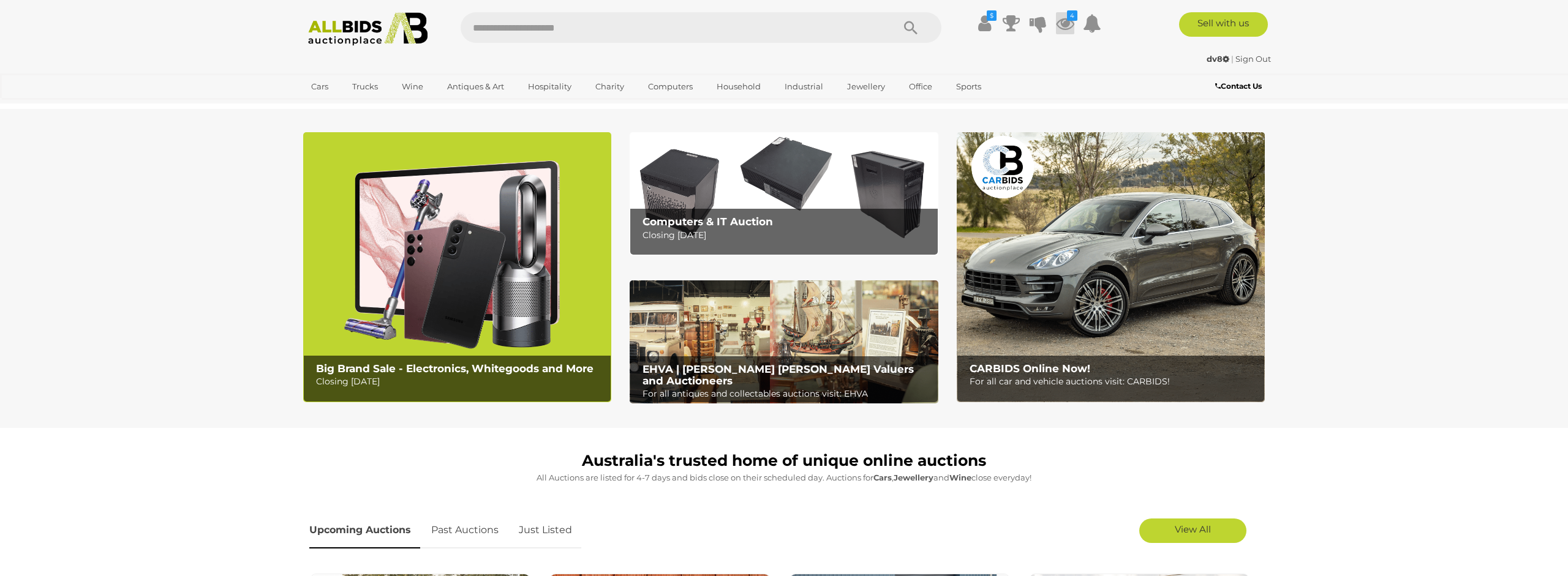
click at [1066, 21] on icon at bounding box center [1065, 24] width 19 height 22
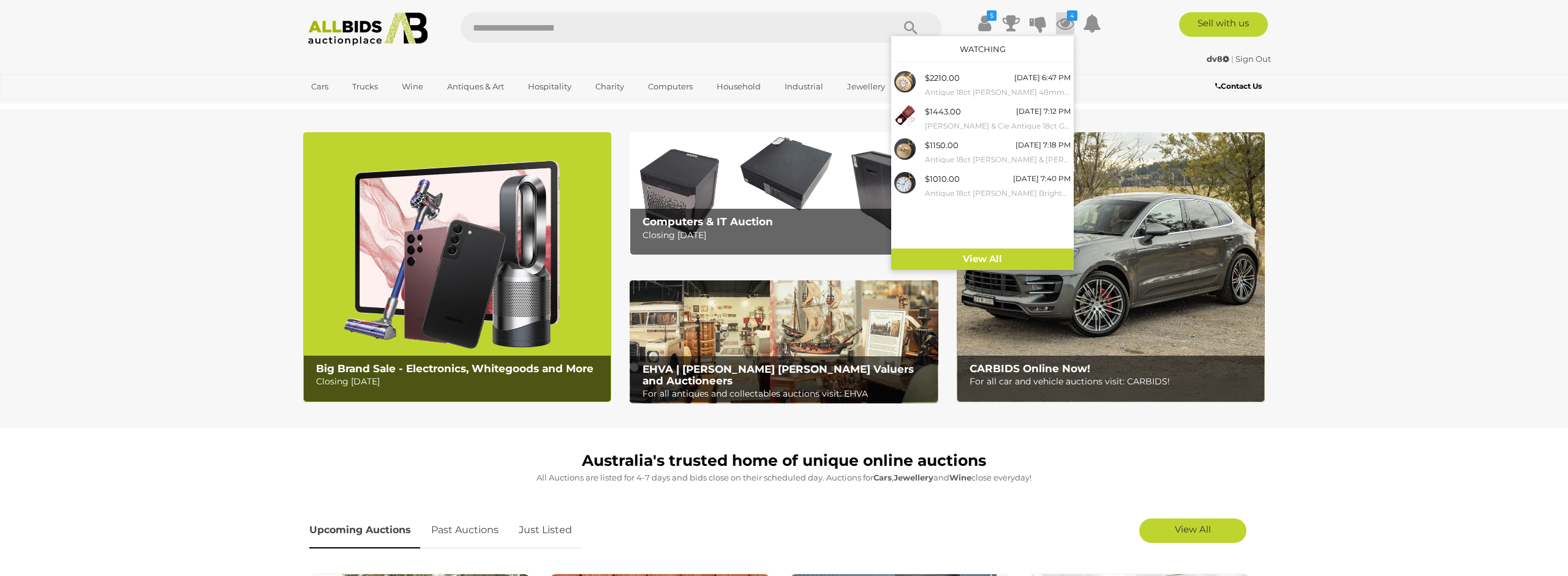
click at [1418, 318] on section "Big Brand Sale - Electronics, Whitegoods and More Closing Monday 11th August Co…" at bounding box center [784, 268] width 1568 height 319
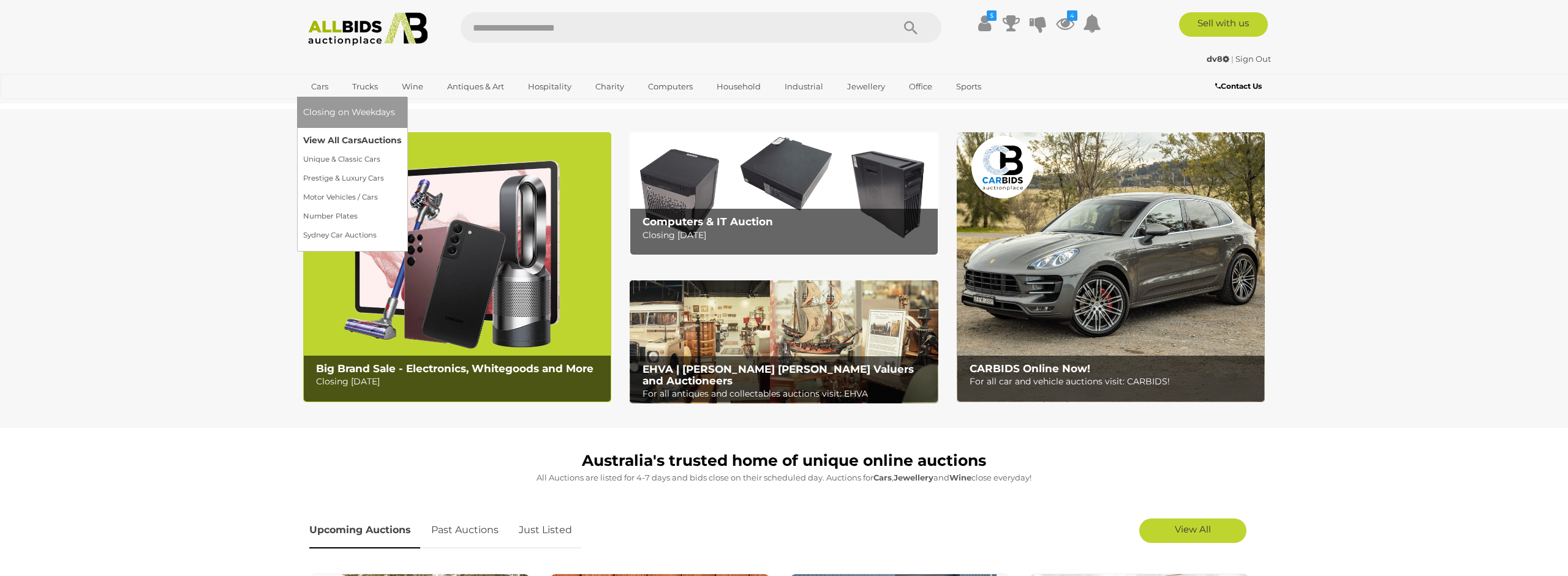
click at [332, 141] on link "View All Cars Auctions" at bounding box center [352, 140] width 98 height 19
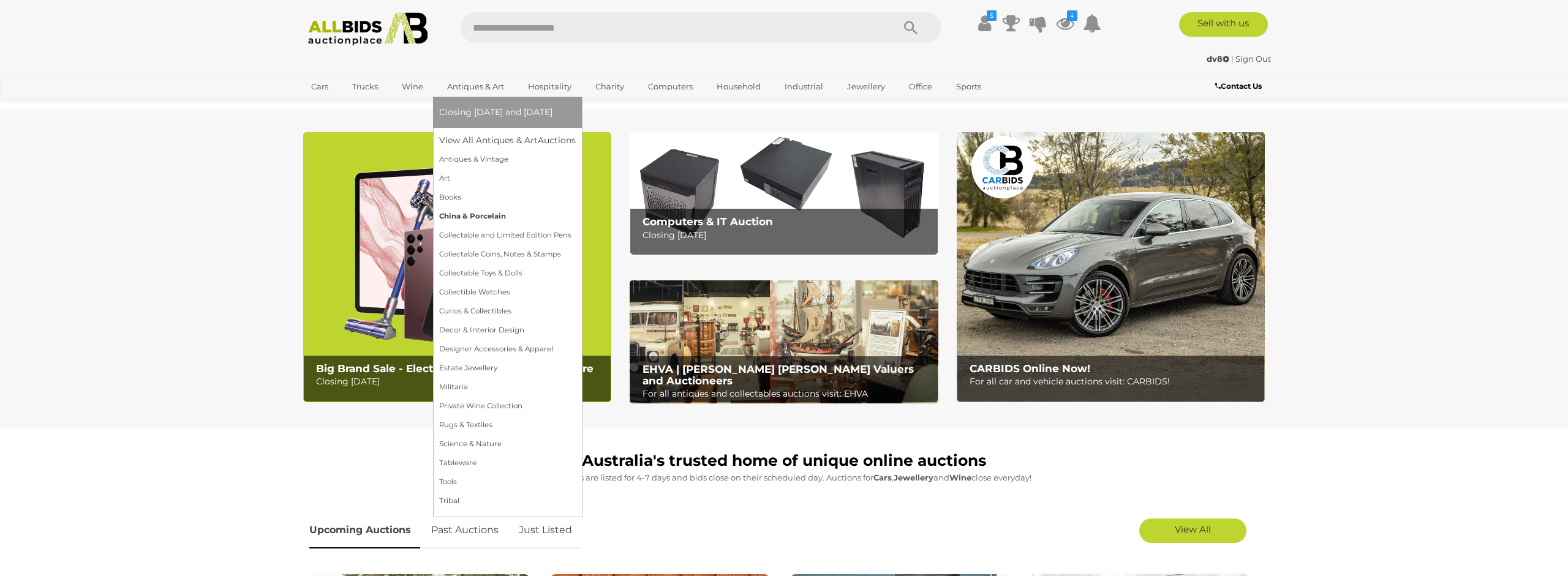
click at [495, 218] on link "China & Porcelain" at bounding box center [507, 216] width 136 height 19
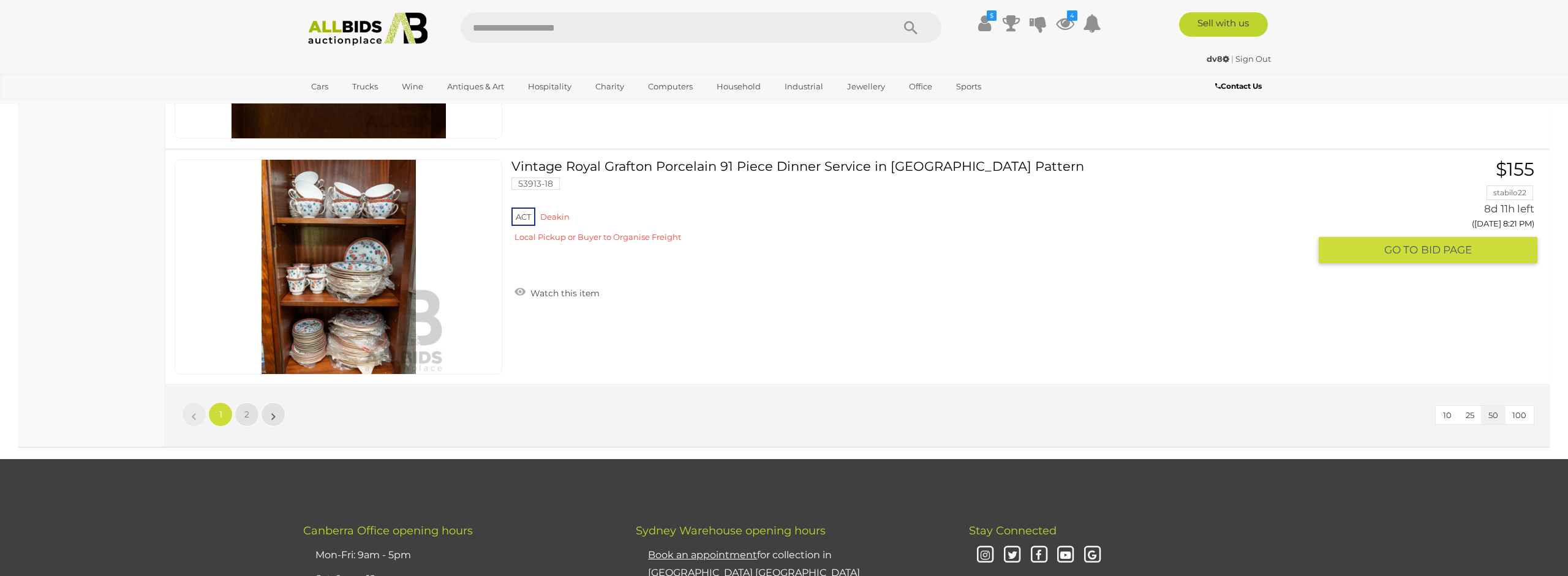
scroll to position [11802, 0]
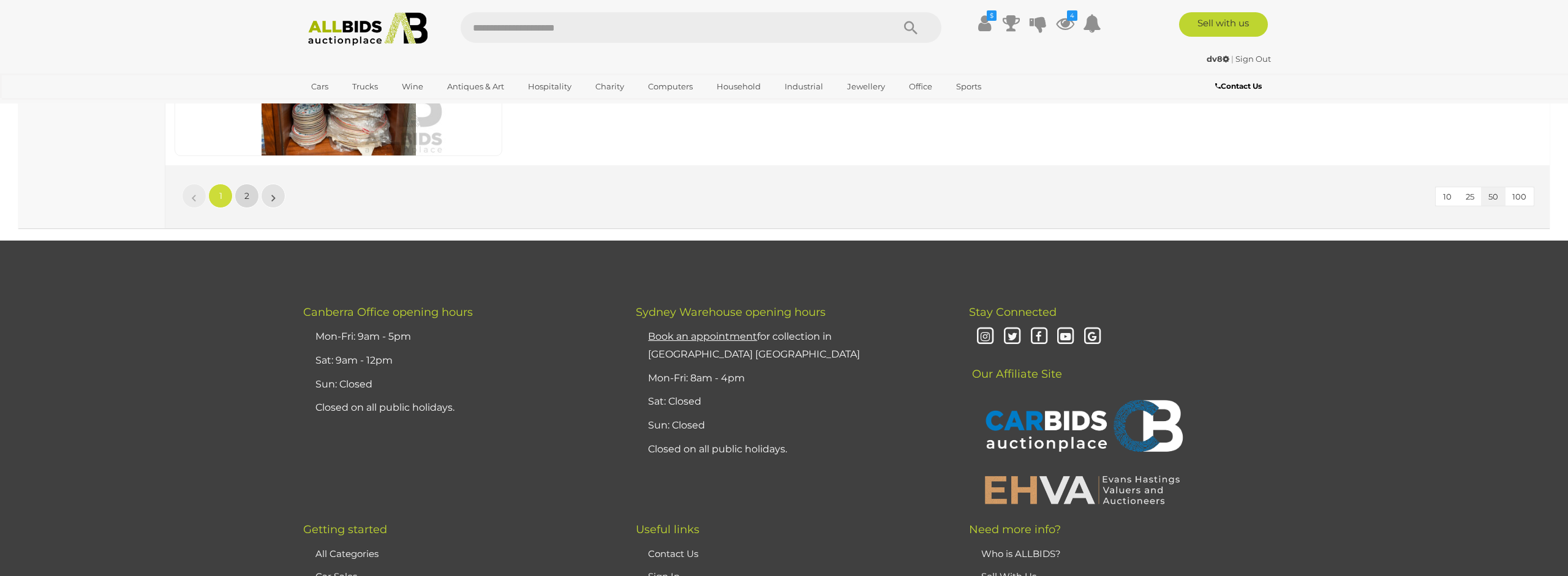
click at [248, 197] on span "2" at bounding box center [247, 196] width 5 height 11
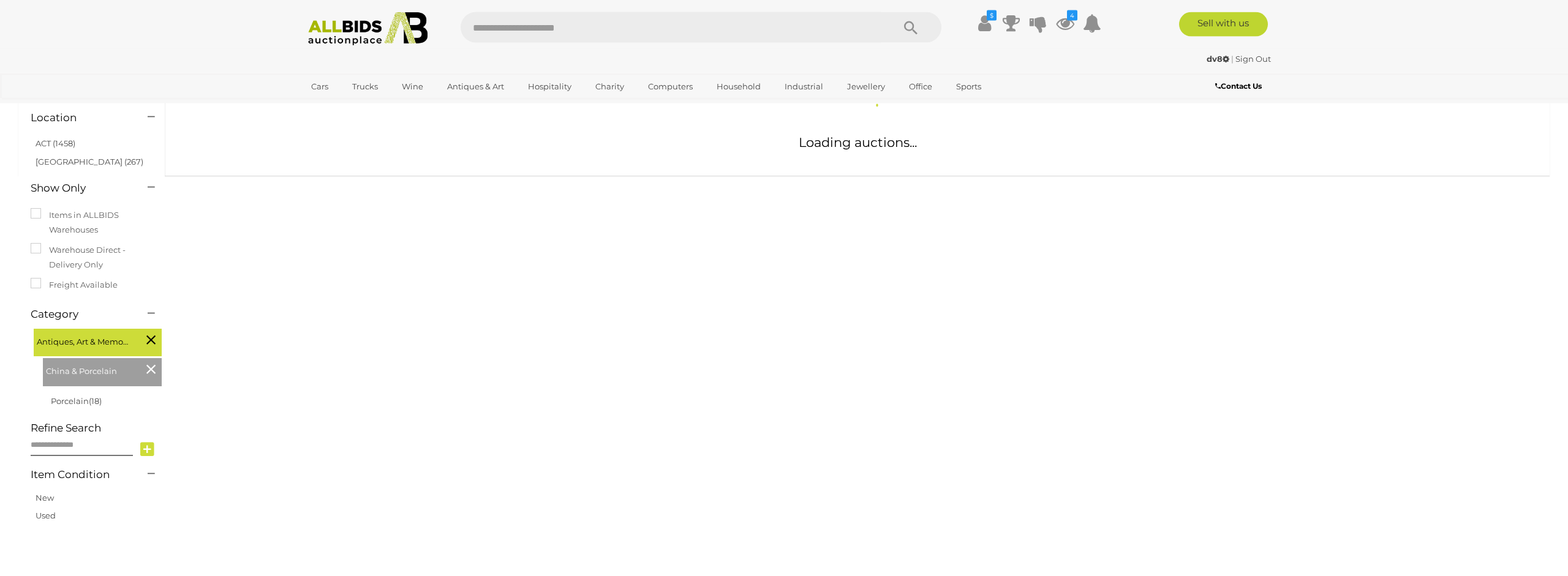
scroll to position [122, 0]
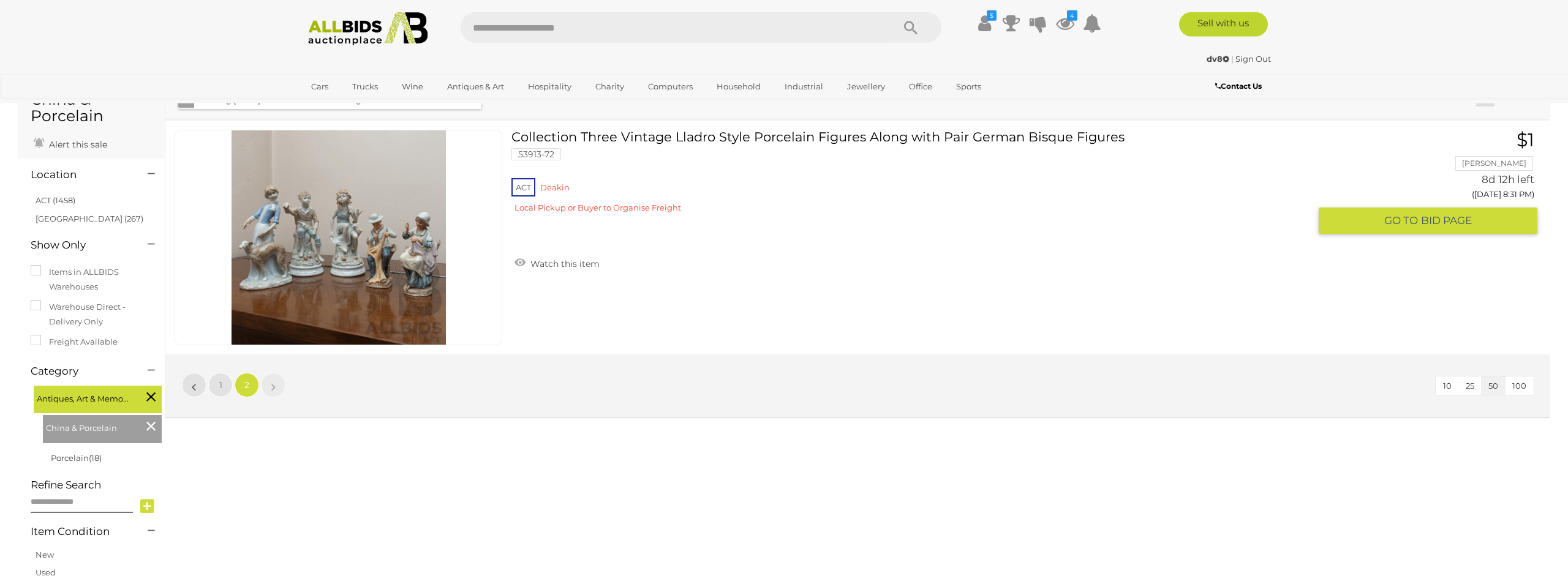
scroll to position [60, 0]
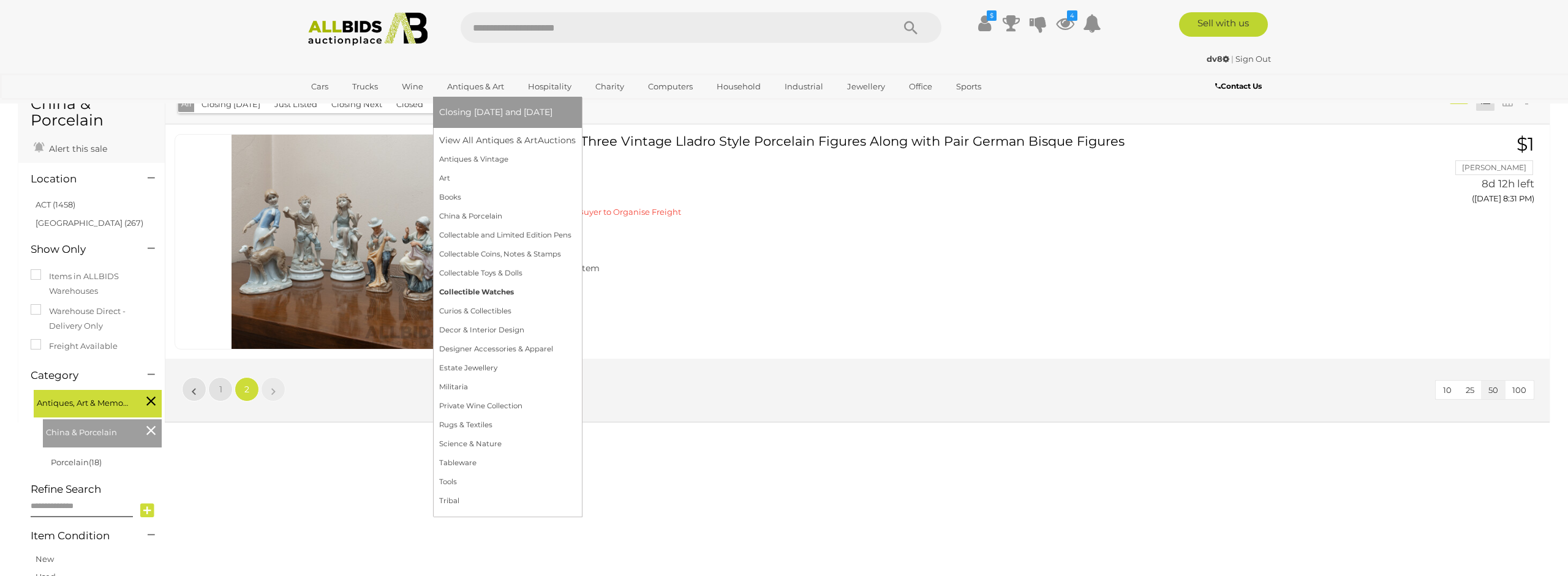
click at [474, 293] on link "Collectible Watches" at bounding box center [507, 292] width 136 height 19
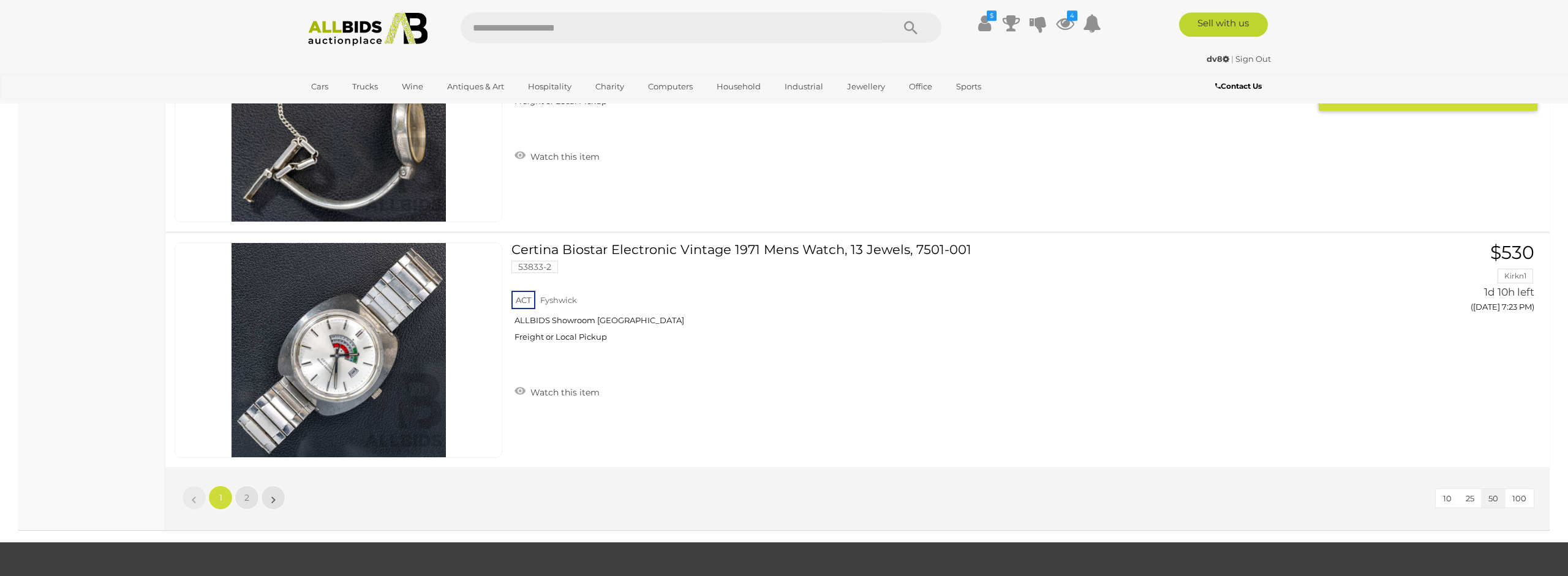
scroll to position [11740, 0]
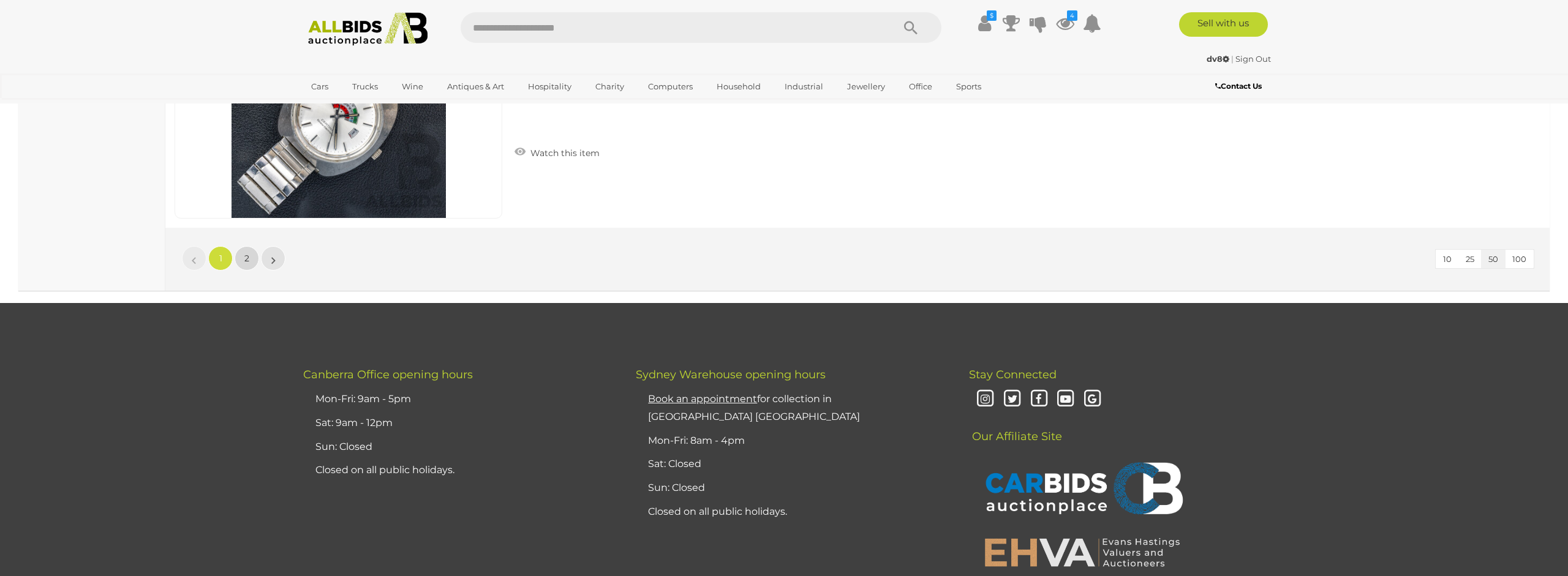
click at [251, 262] on link "2" at bounding box center [247, 258] width 24 height 24
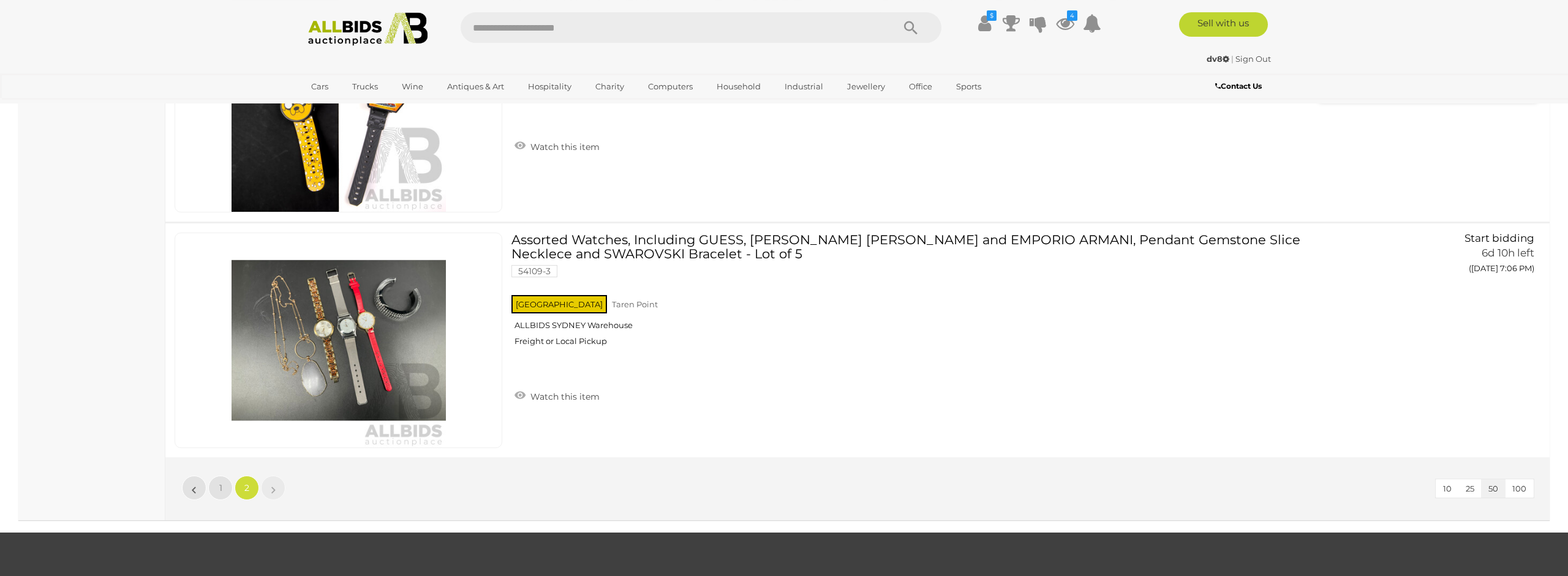
scroll to position [7678, 0]
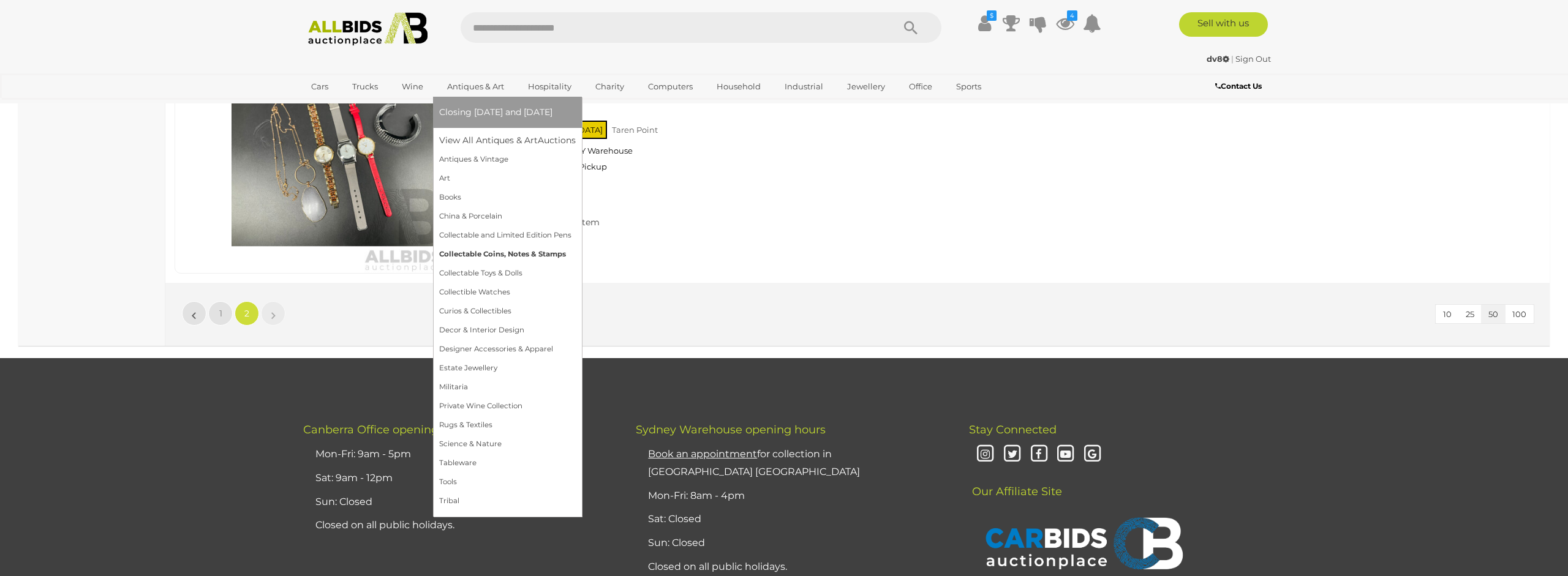
click at [485, 258] on link "Collectable Coins, Notes & Stamps" at bounding box center [507, 254] width 136 height 19
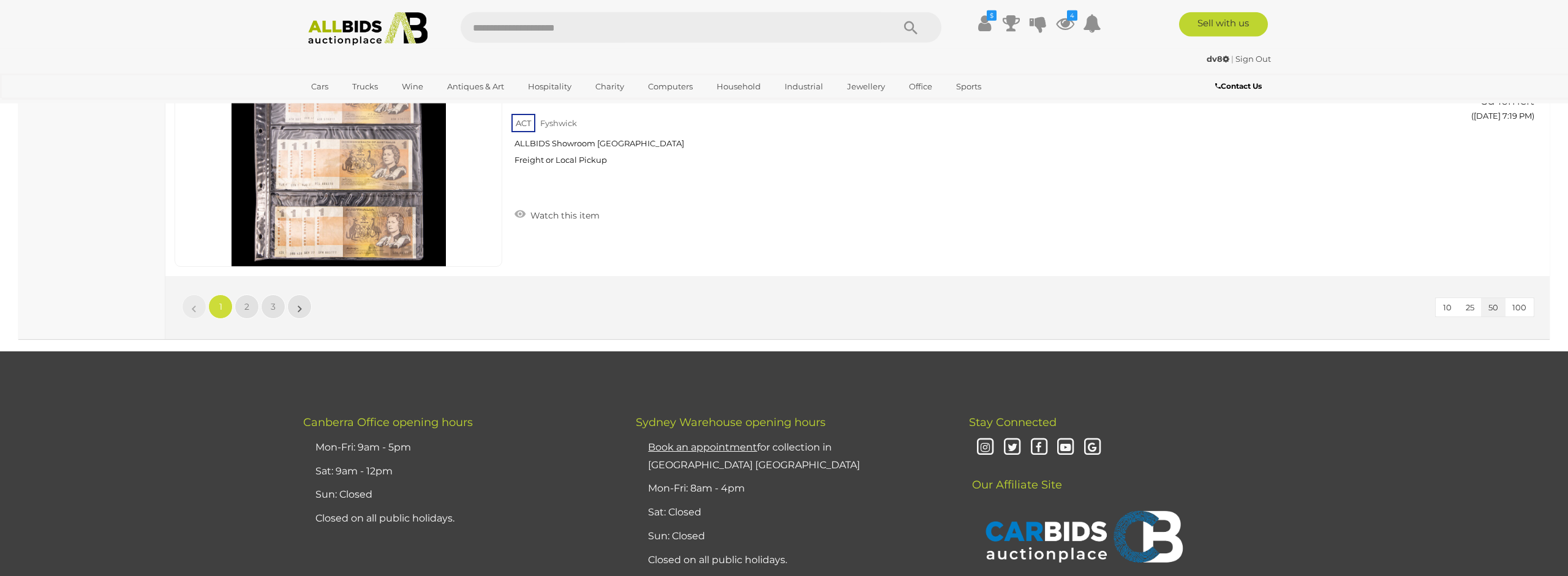
scroll to position [11802, 0]
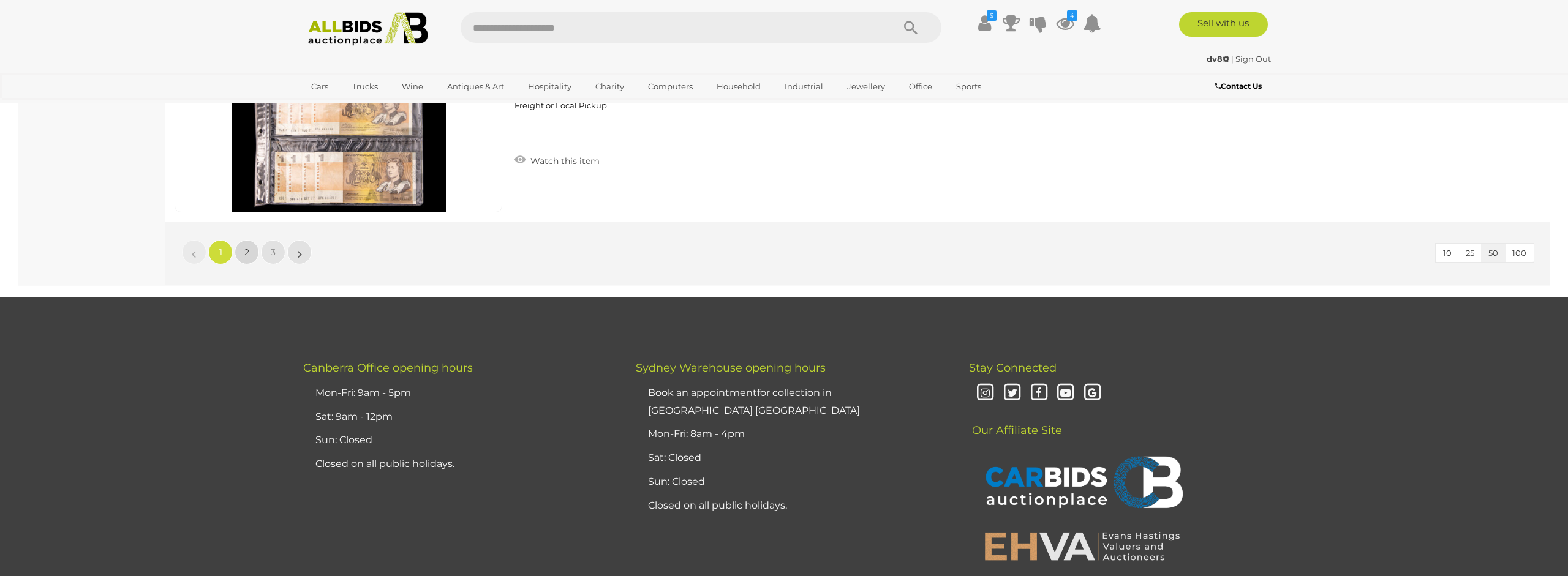
click at [245, 252] on span "2" at bounding box center [247, 252] width 5 height 11
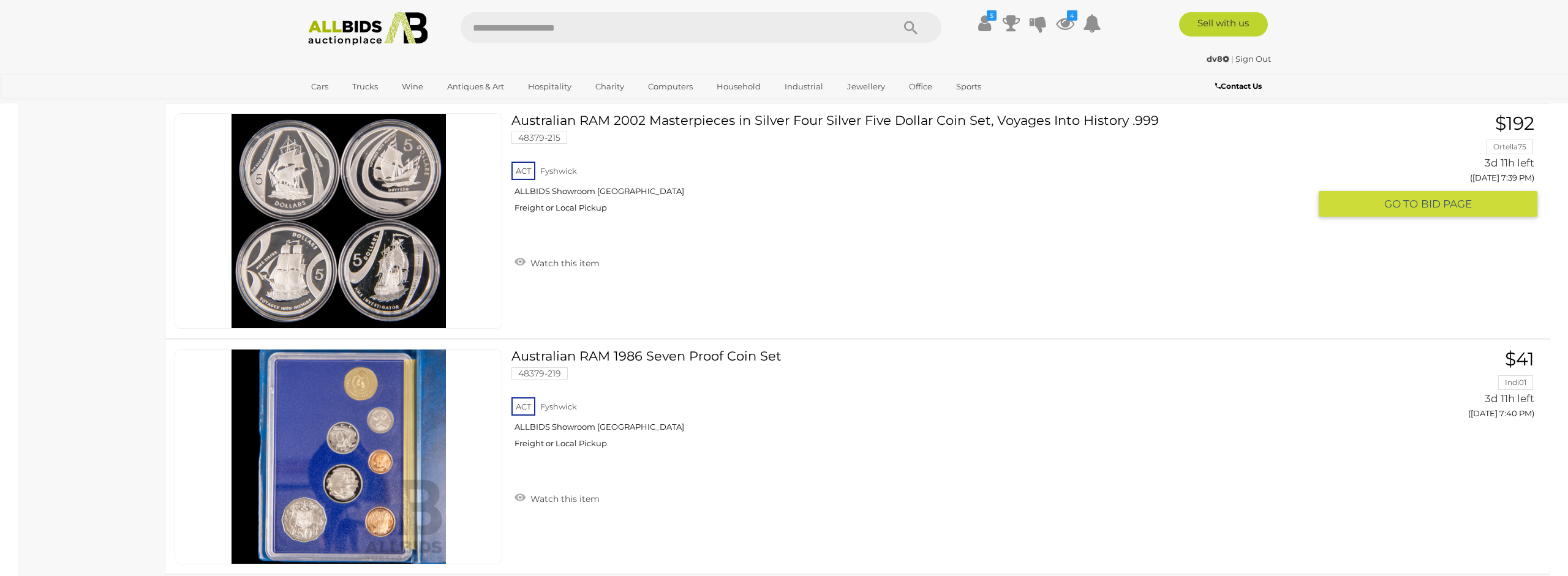
scroll to position [4612, 0]
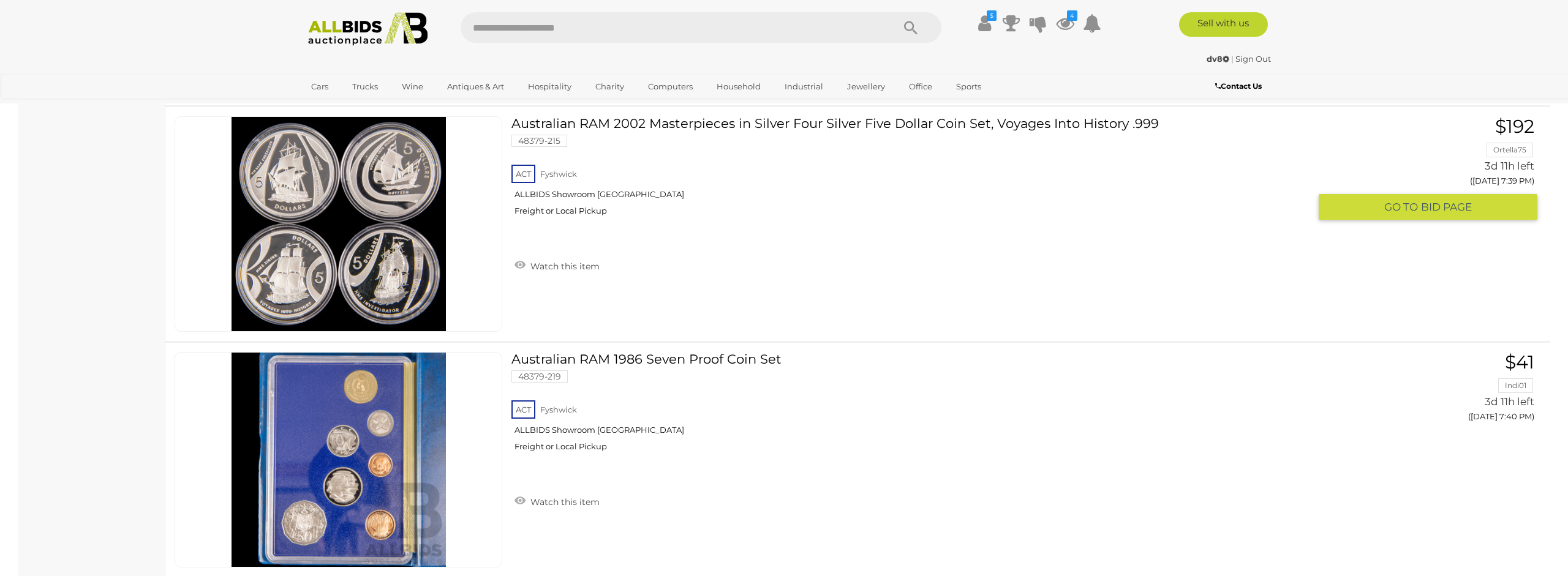
click at [340, 210] on link at bounding box center [338, 224] width 328 height 215
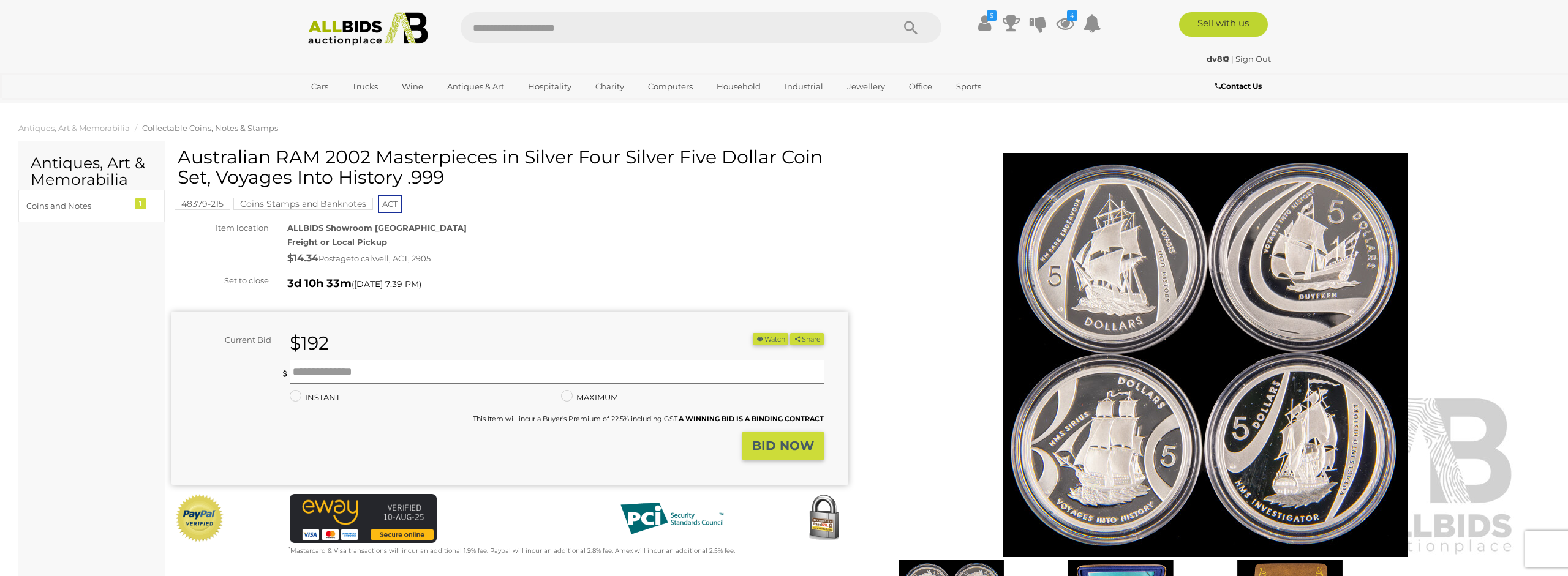
click at [1150, 253] on img at bounding box center [1206, 355] width 627 height 404
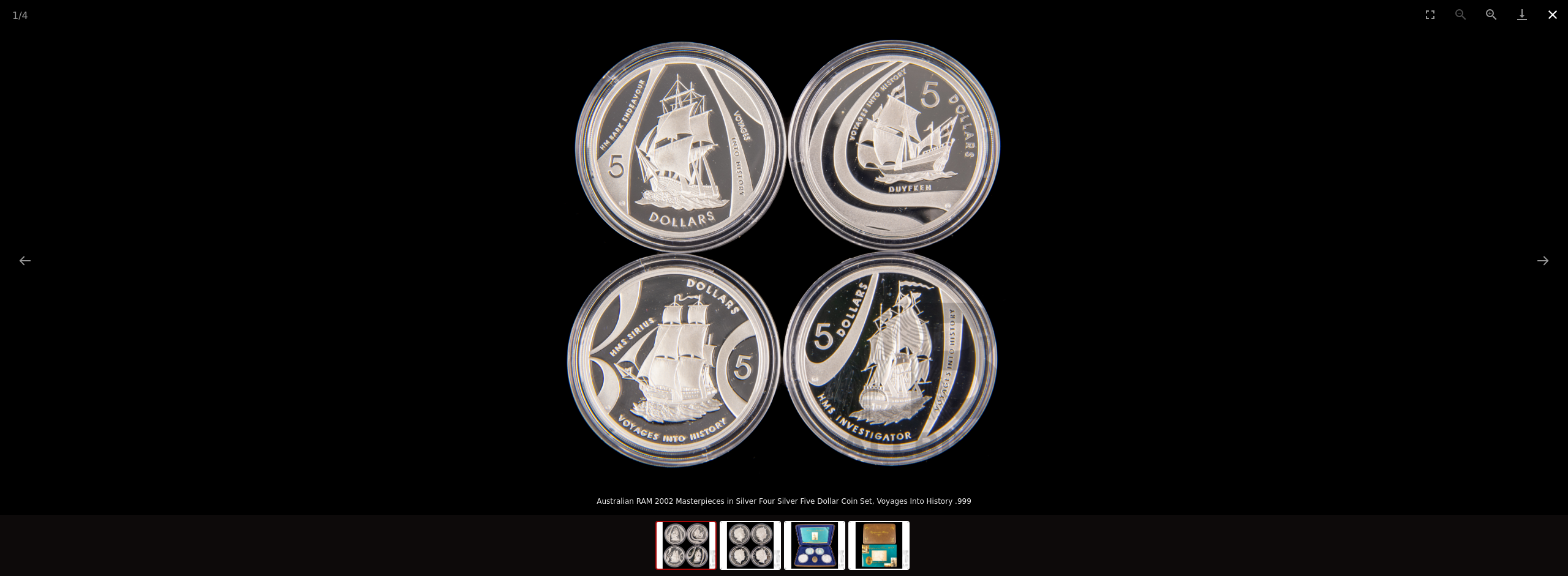
click at [1544, 25] on button "Close gallery" at bounding box center [1553, 15] width 30 height 29
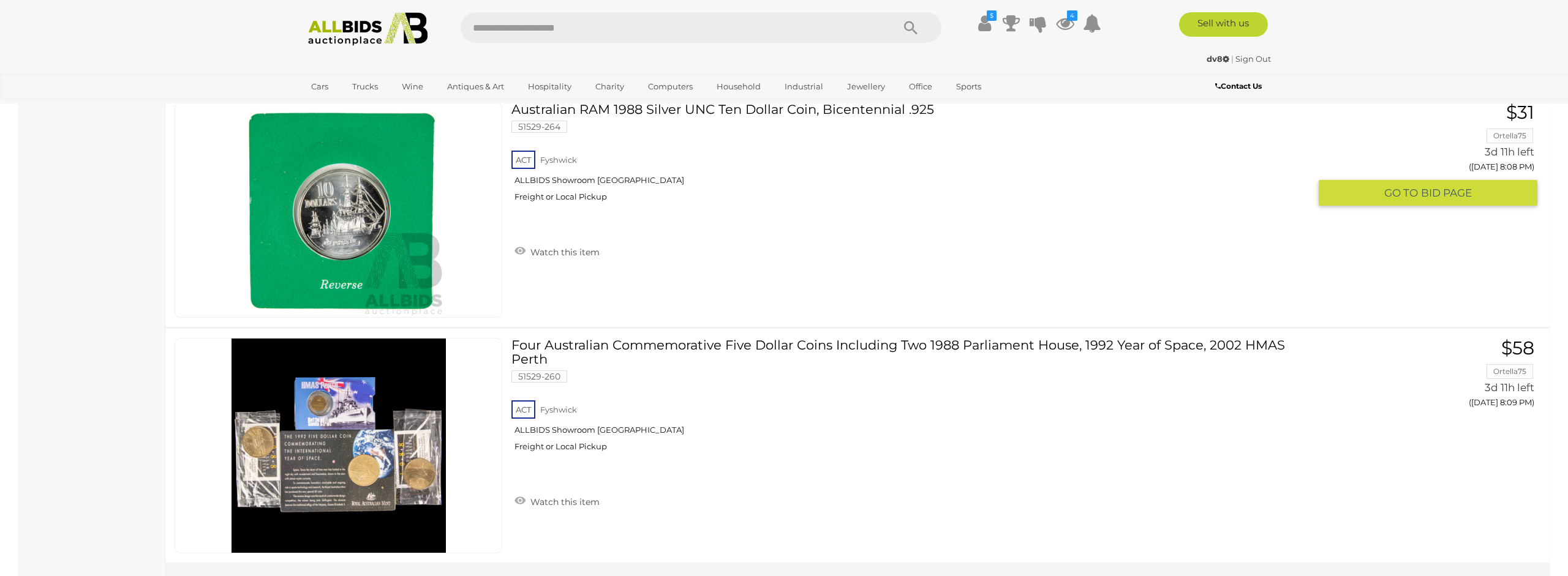
scroll to position [11711, 0]
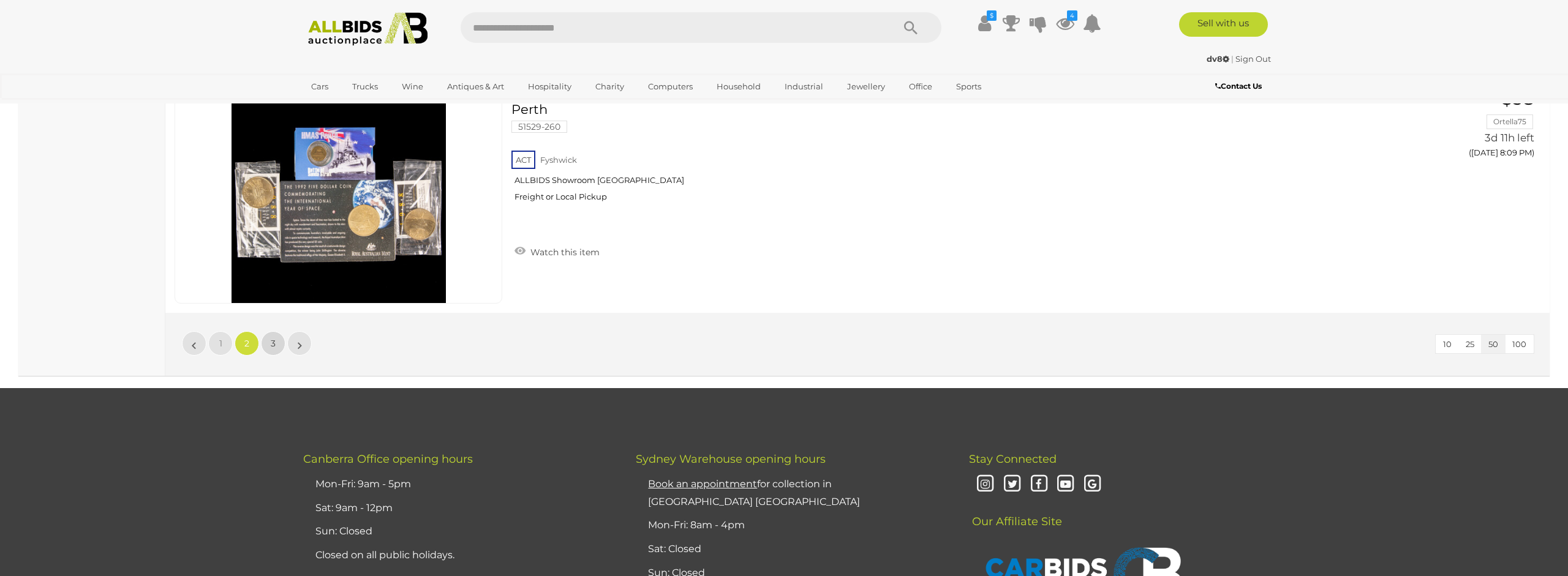
click at [274, 345] on span "3" at bounding box center [273, 343] width 5 height 11
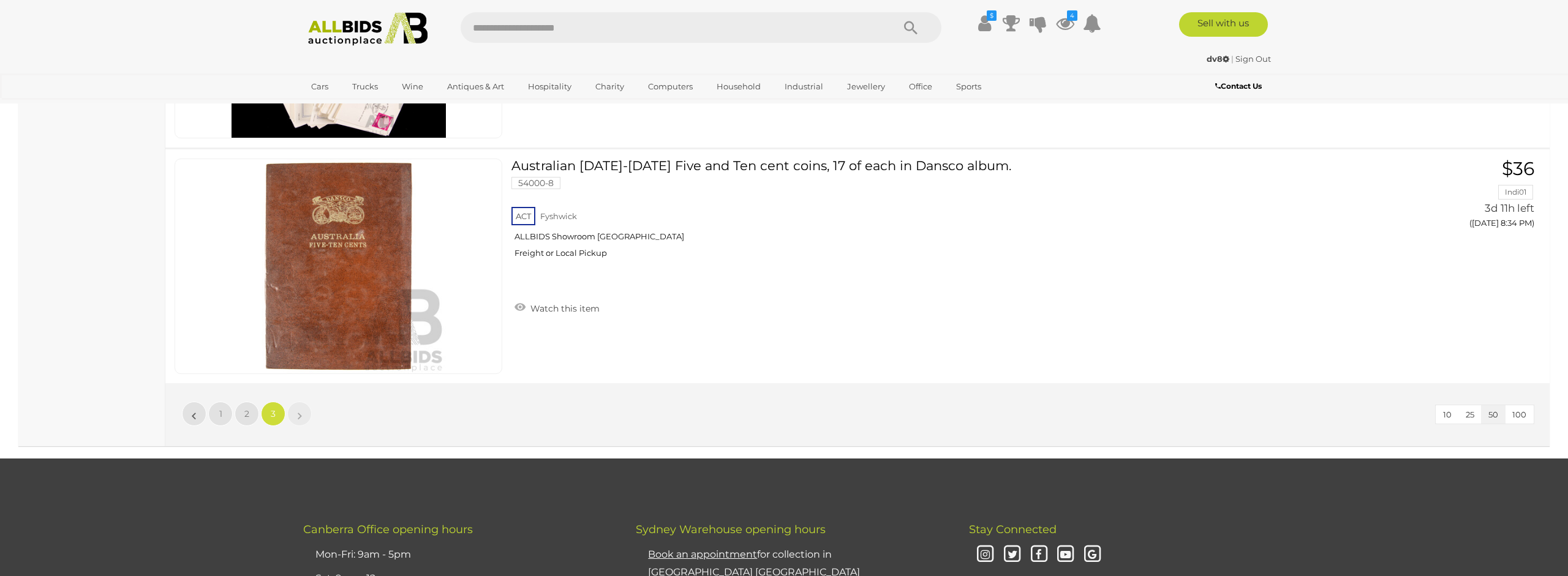
scroll to position [5799, 0]
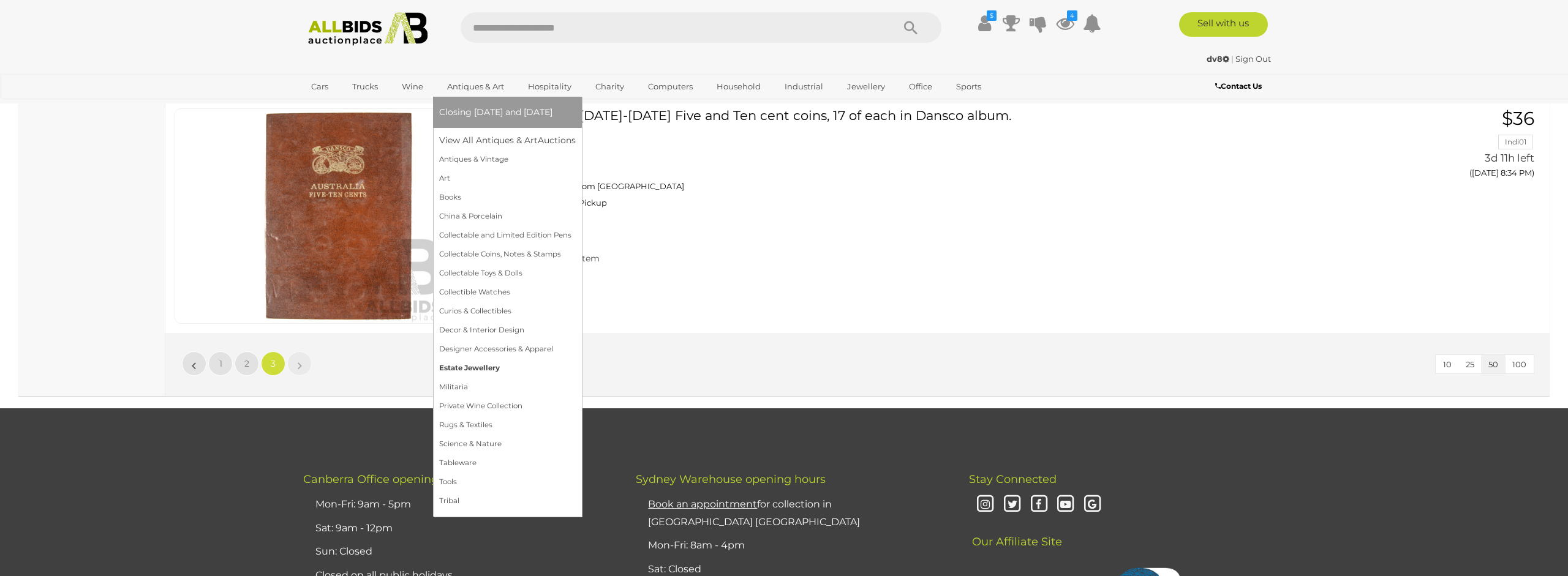
click at [481, 371] on link "Estate Jewellery" at bounding box center [507, 368] width 136 height 19
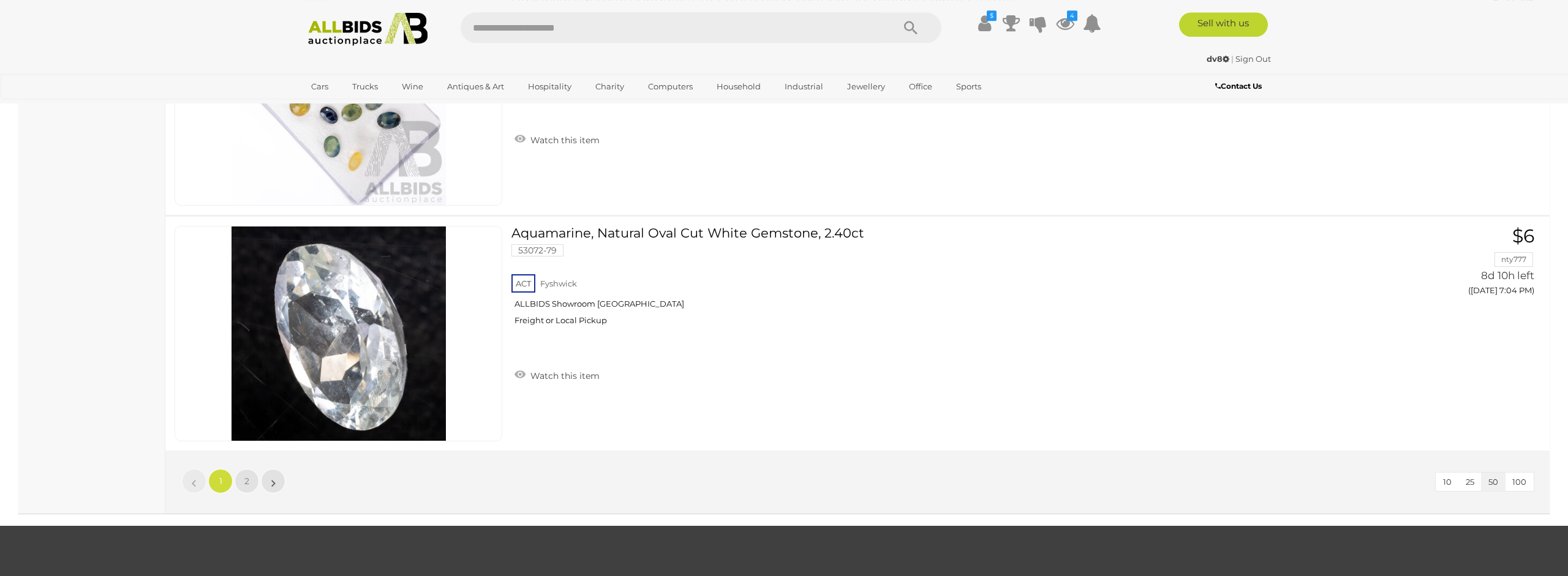
scroll to position [11553, 0]
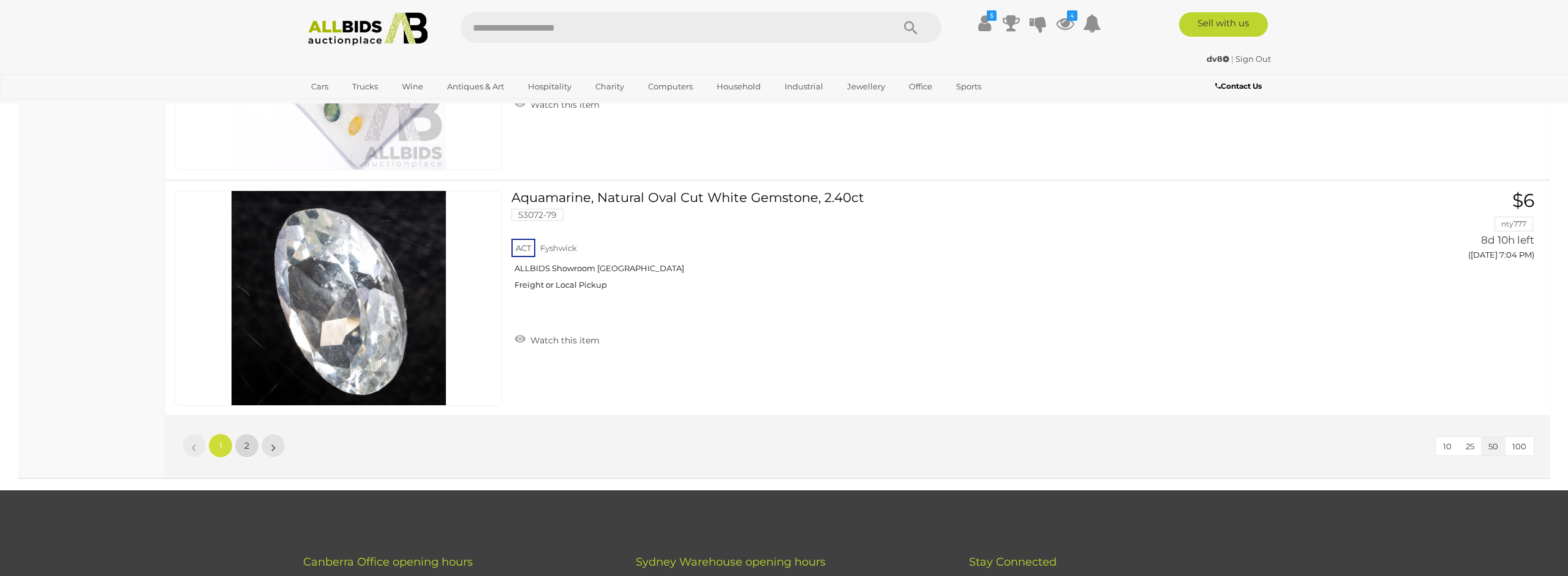
click at [249, 447] on link "2" at bounding box center [247, 445] width 24 height 24
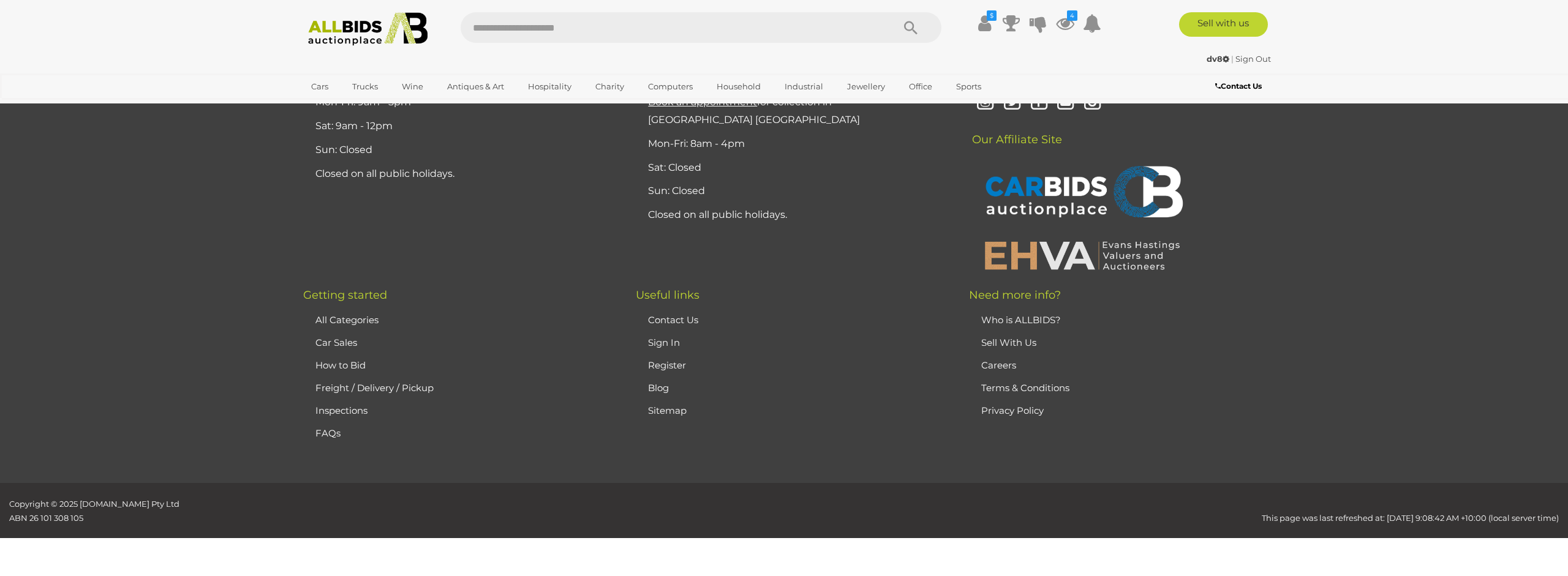
scroll to position [60, 0]
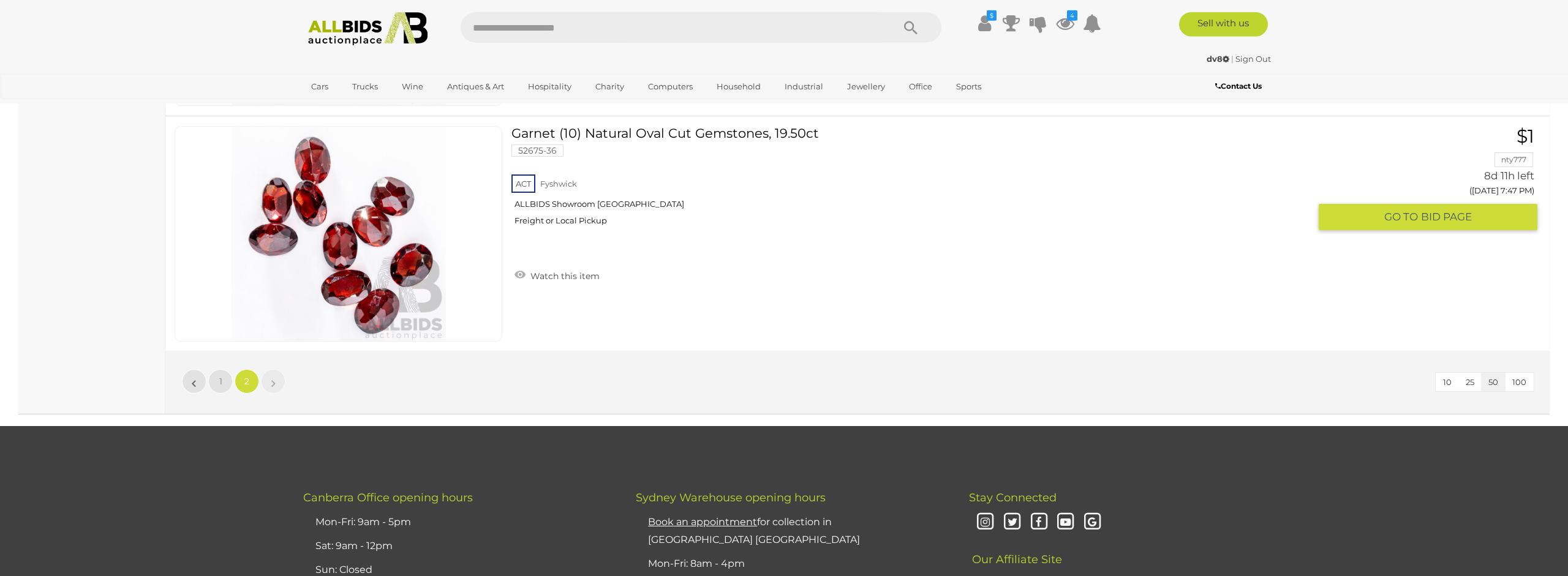
scroll to position [9989, 0]
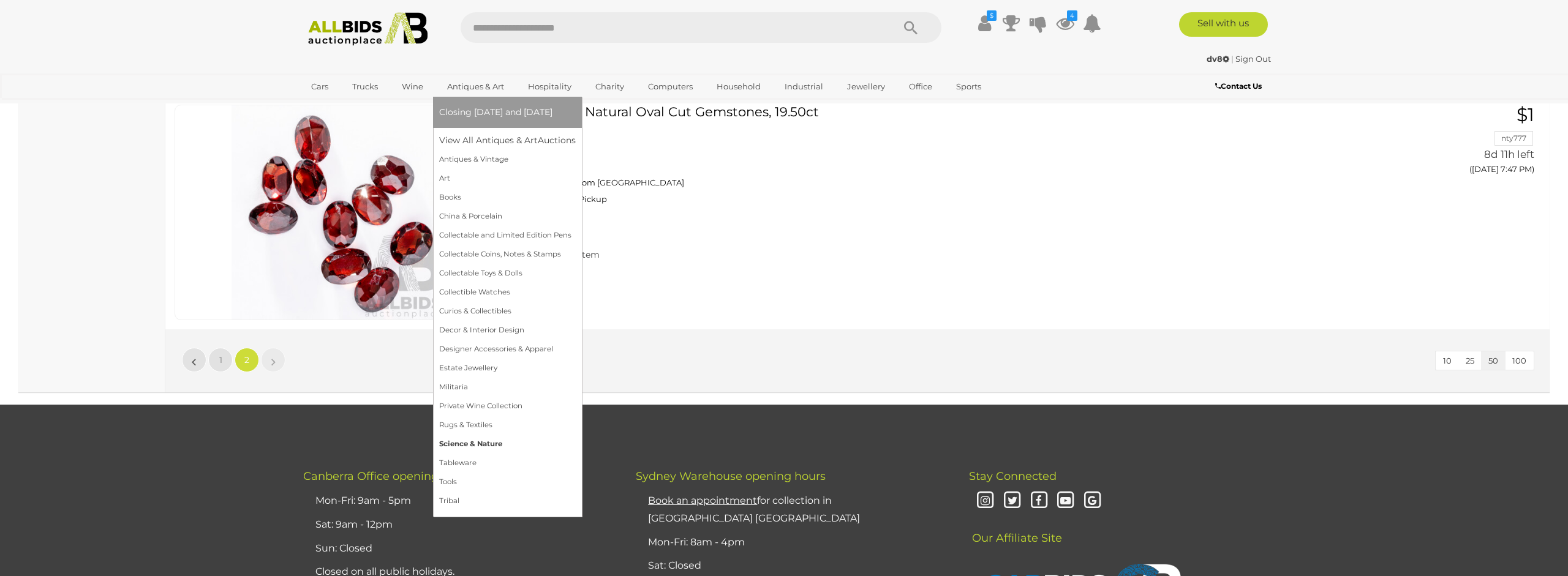
click at [497, 447] on link "Science & Nature" at bounding box center [507, 444] width 136 height 19
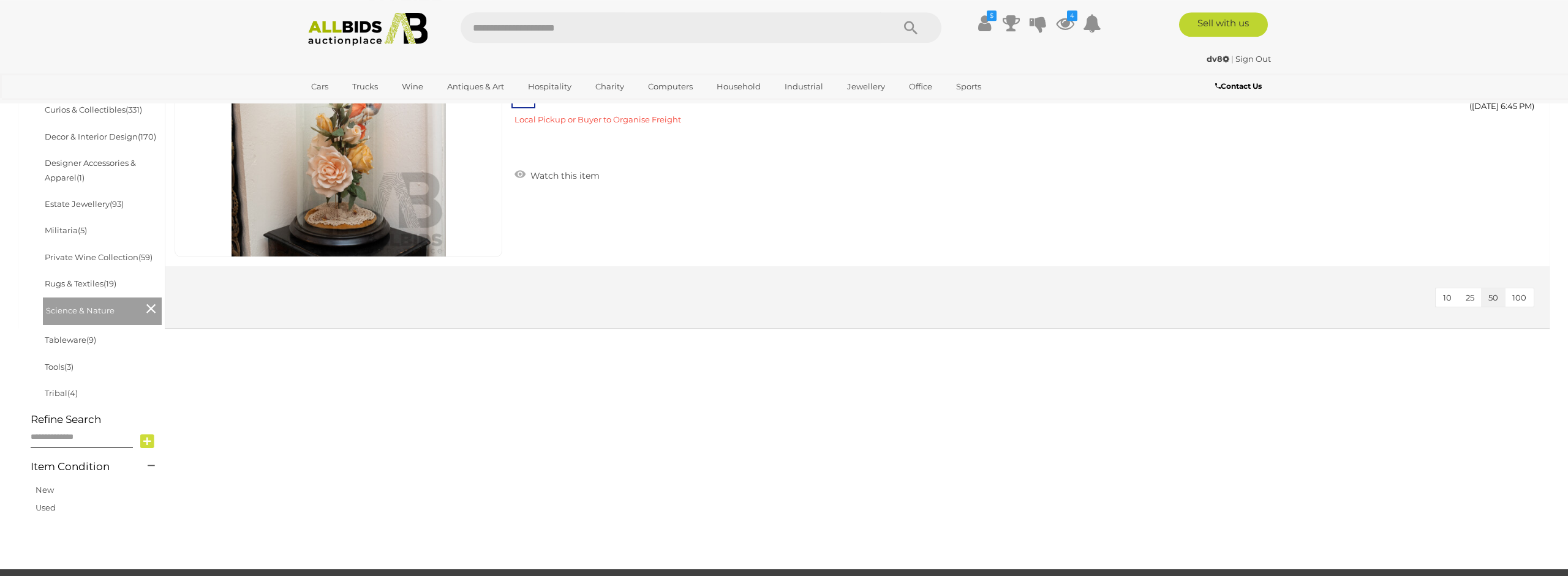
scroll to position [375, 0]
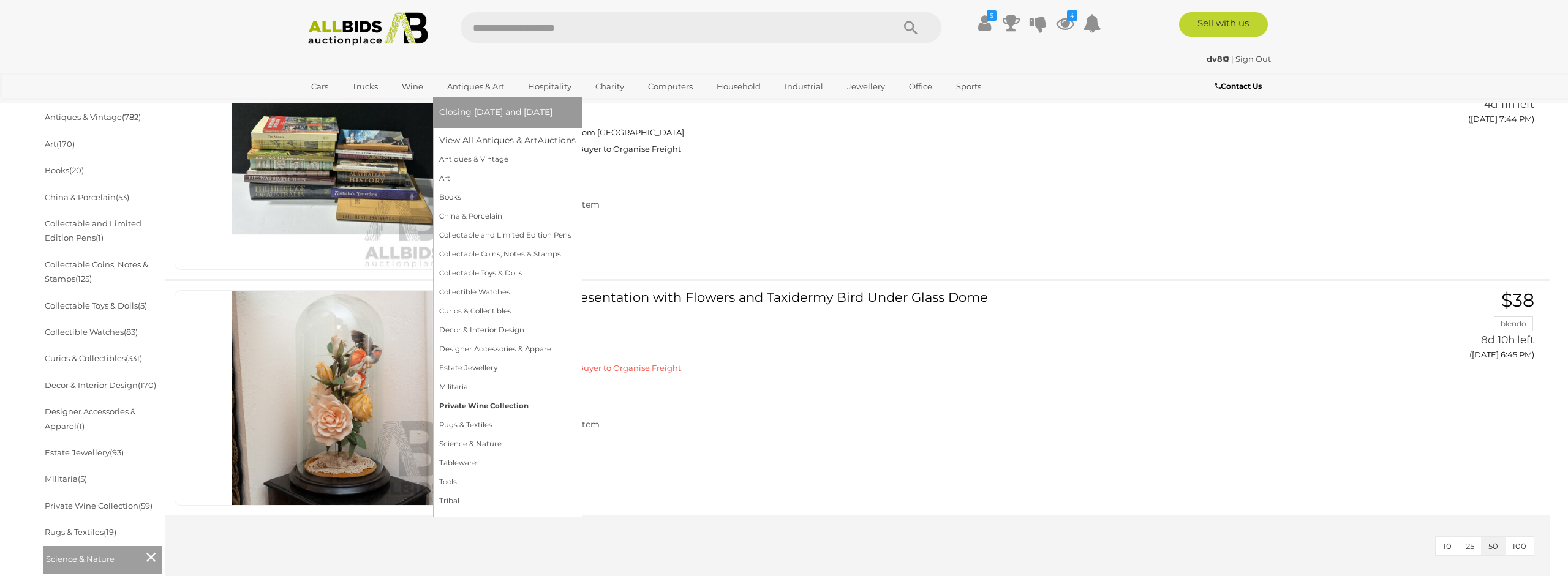
click at [501, 404] on link "Private Wine Collection" at bounding box center [507, 406] width 136 height 19
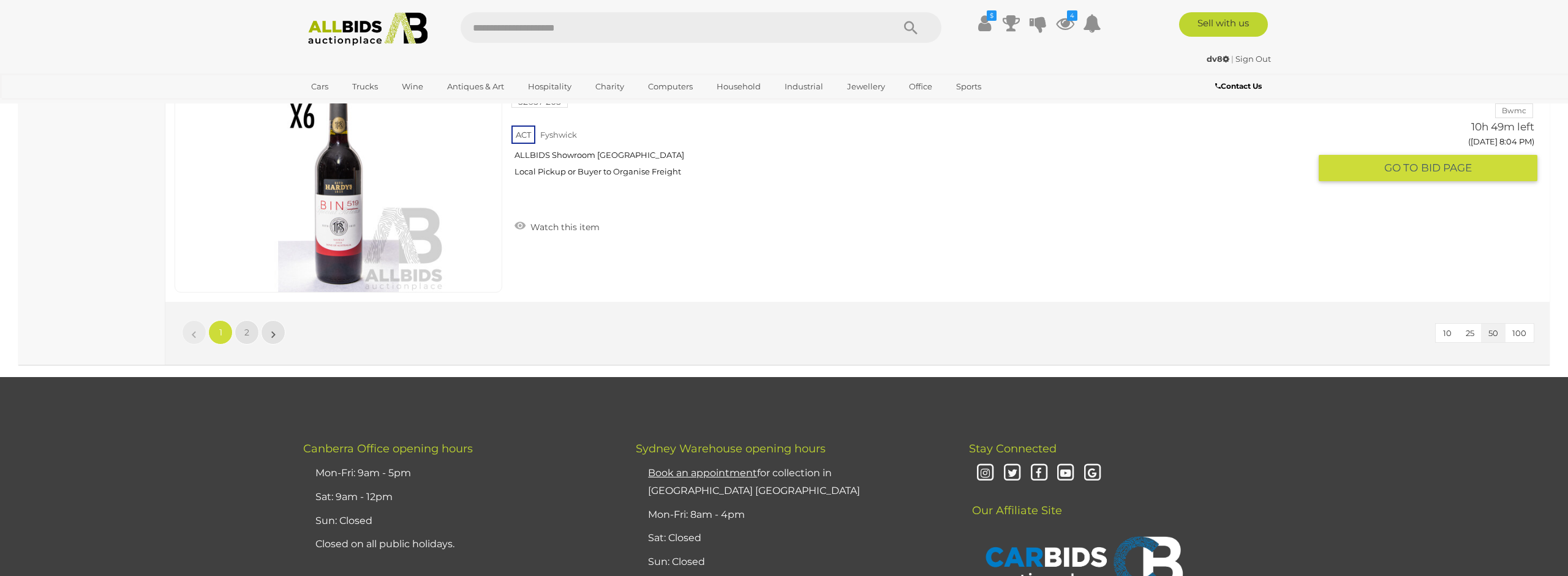
scroll to position [11678, 0]
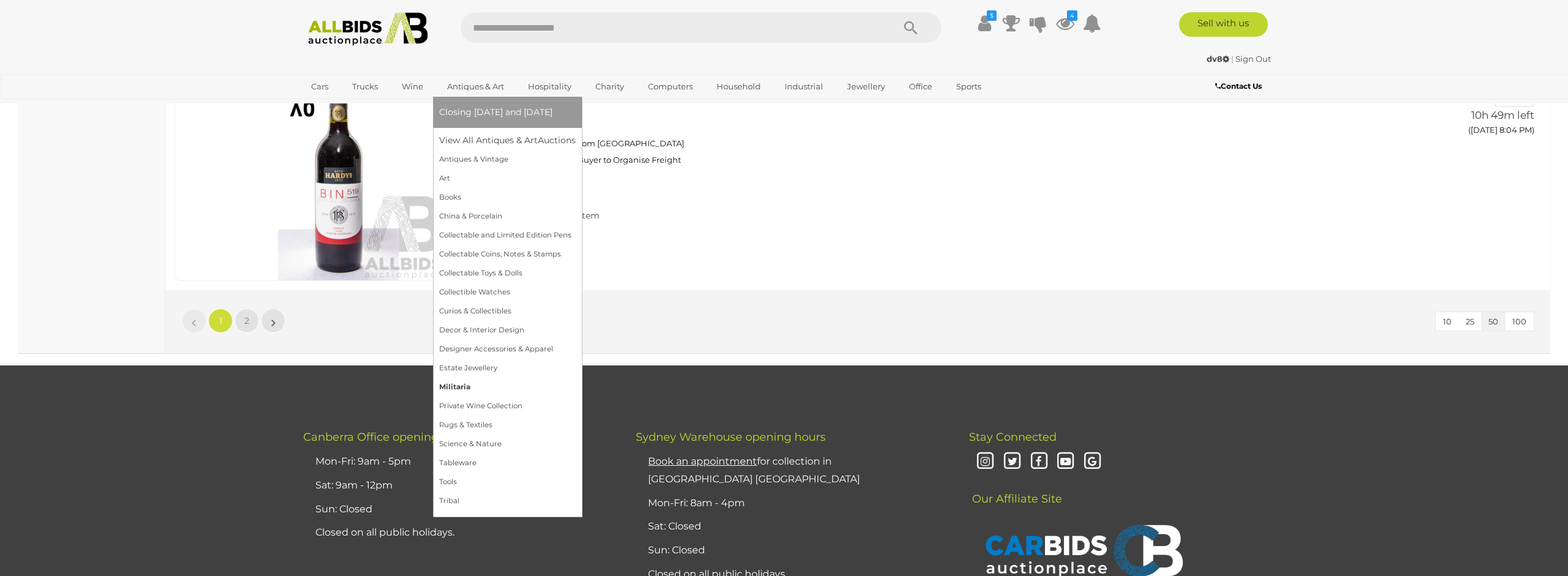
click at [462, 388] on link "Militaria" at bounding box center [507, 387] width 136 height 19
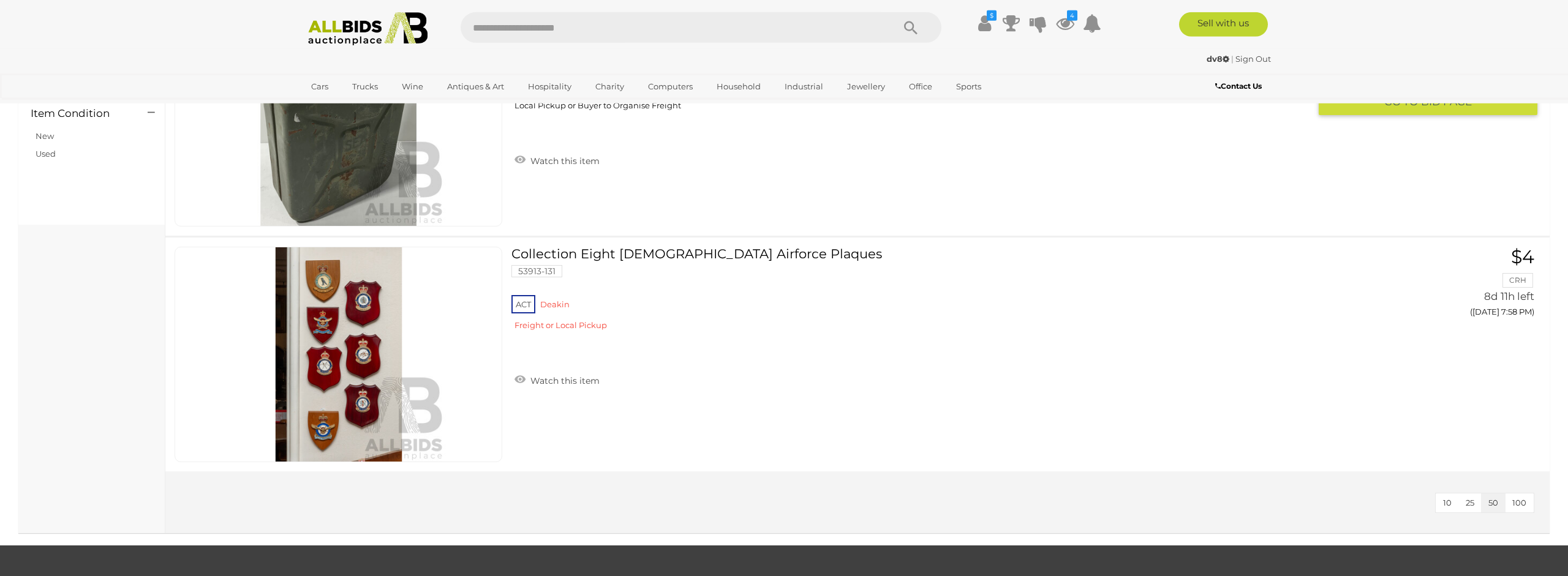
scroll to position [999, 0]
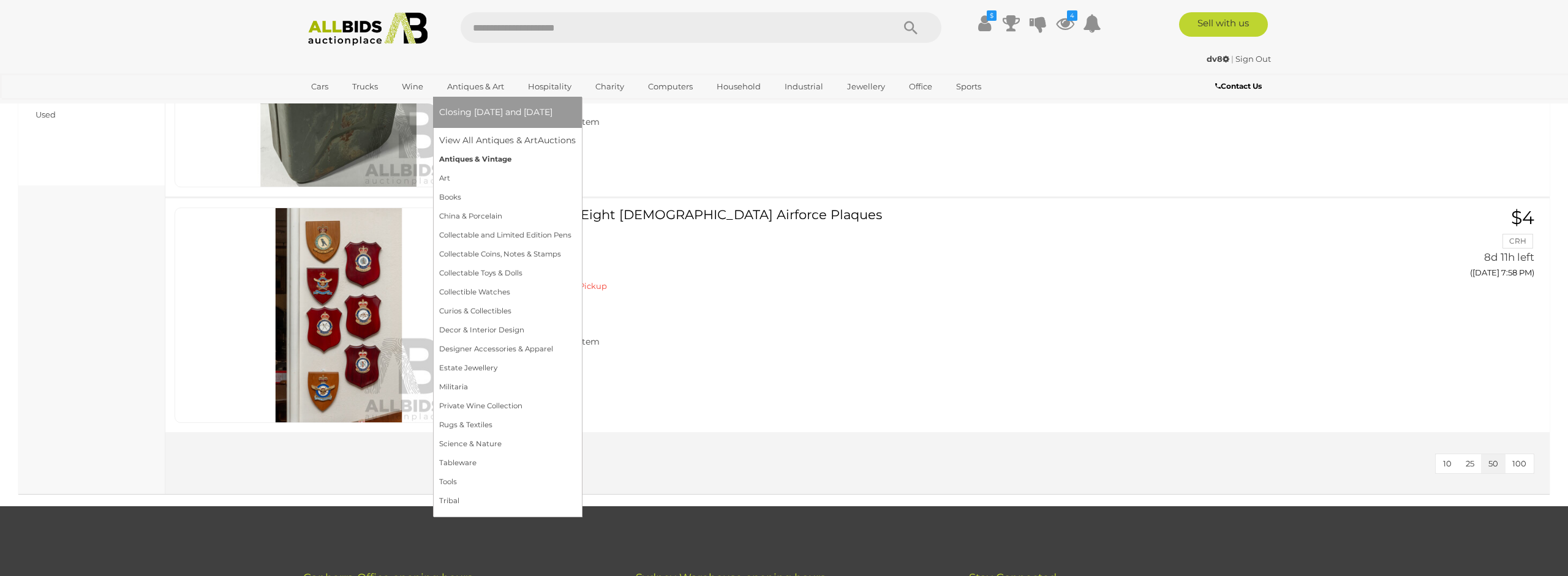
click at [499, 162] on link "Antiques & Vintage" at bounding box center [507, 159] width 136 height 19
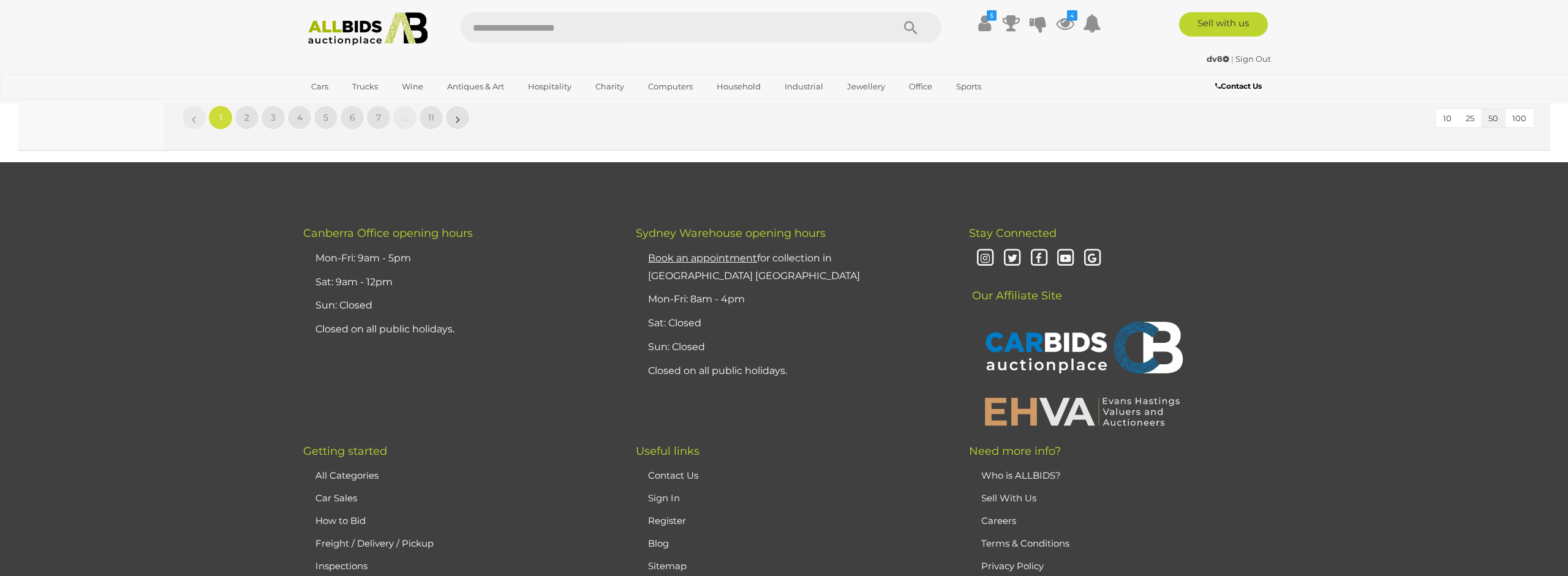
scroll to position [11688, 0]
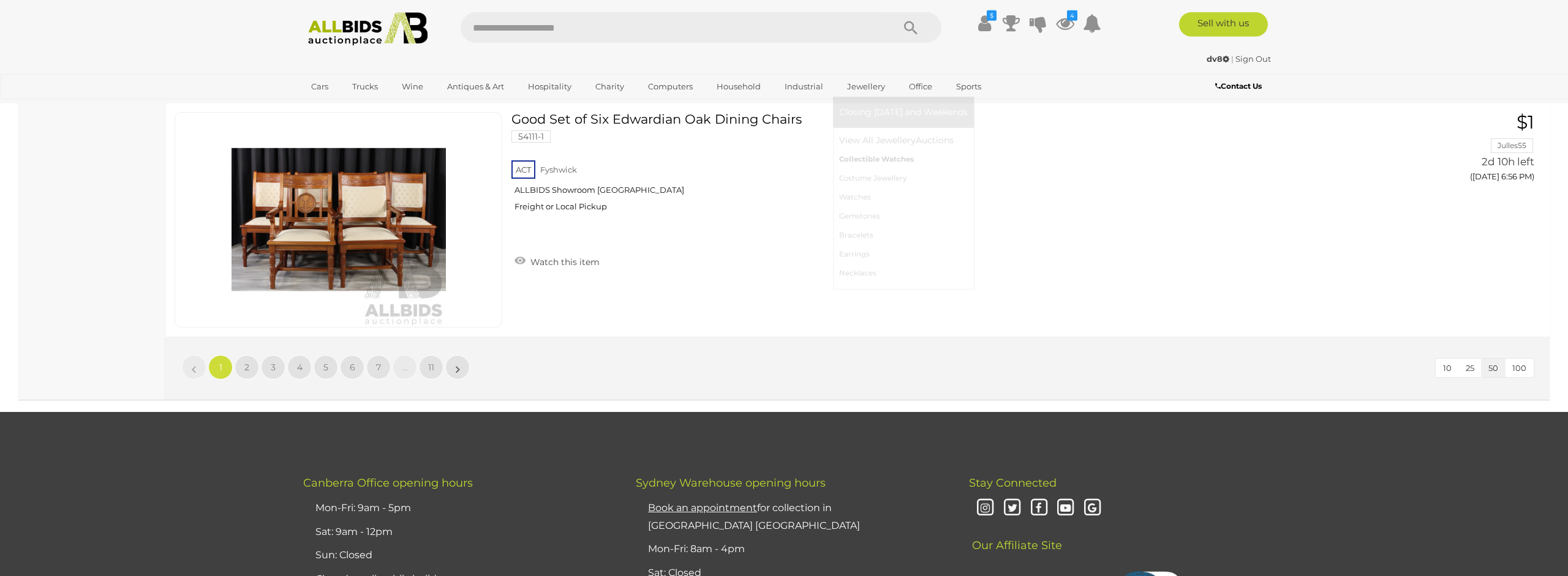
click at [879, 160] on link "Collectible Watches" at bounding box center [904, 159] width 129 height 19
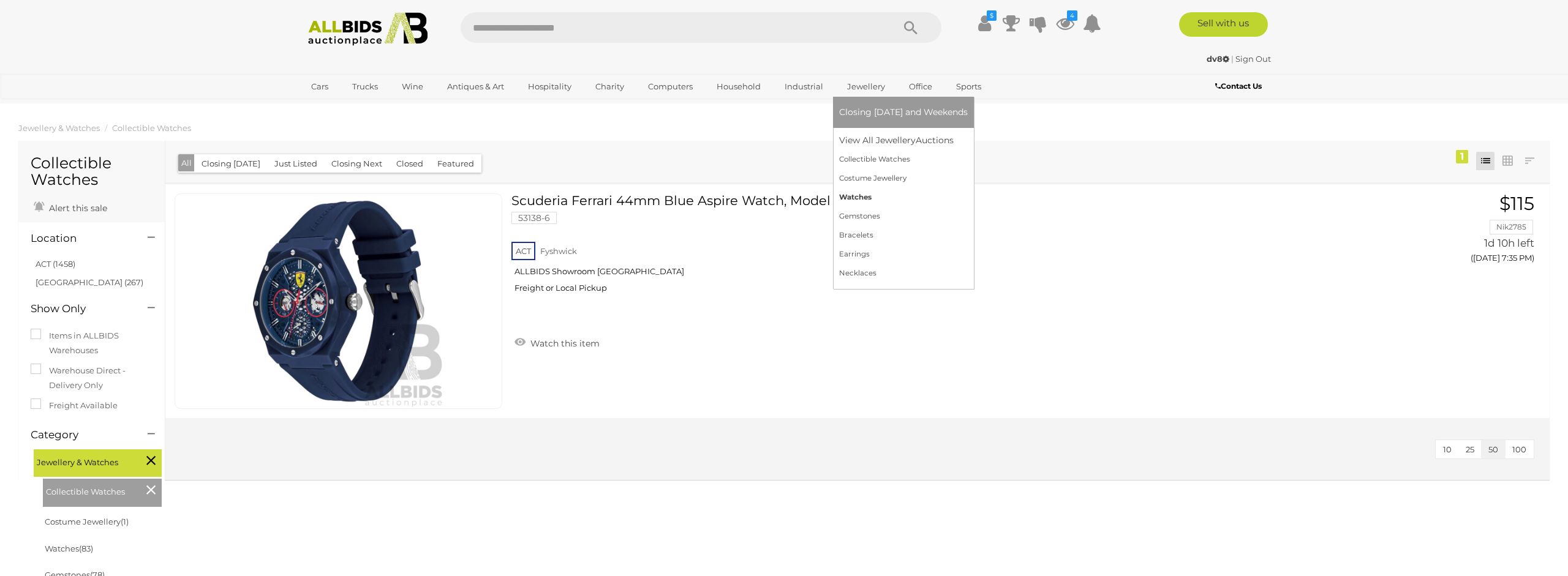
click at [854, 196] on link "Watches" at bounding box center [904, 197] width 129 height 19
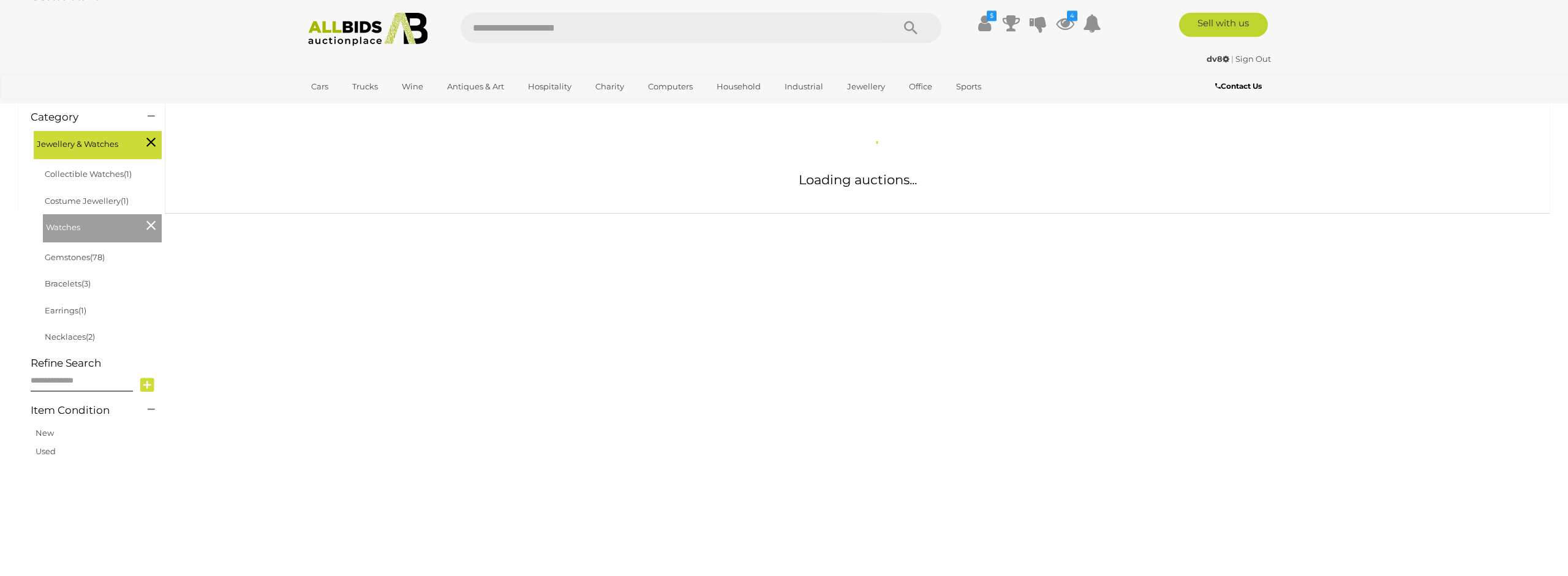
scroll to position [188, 0]
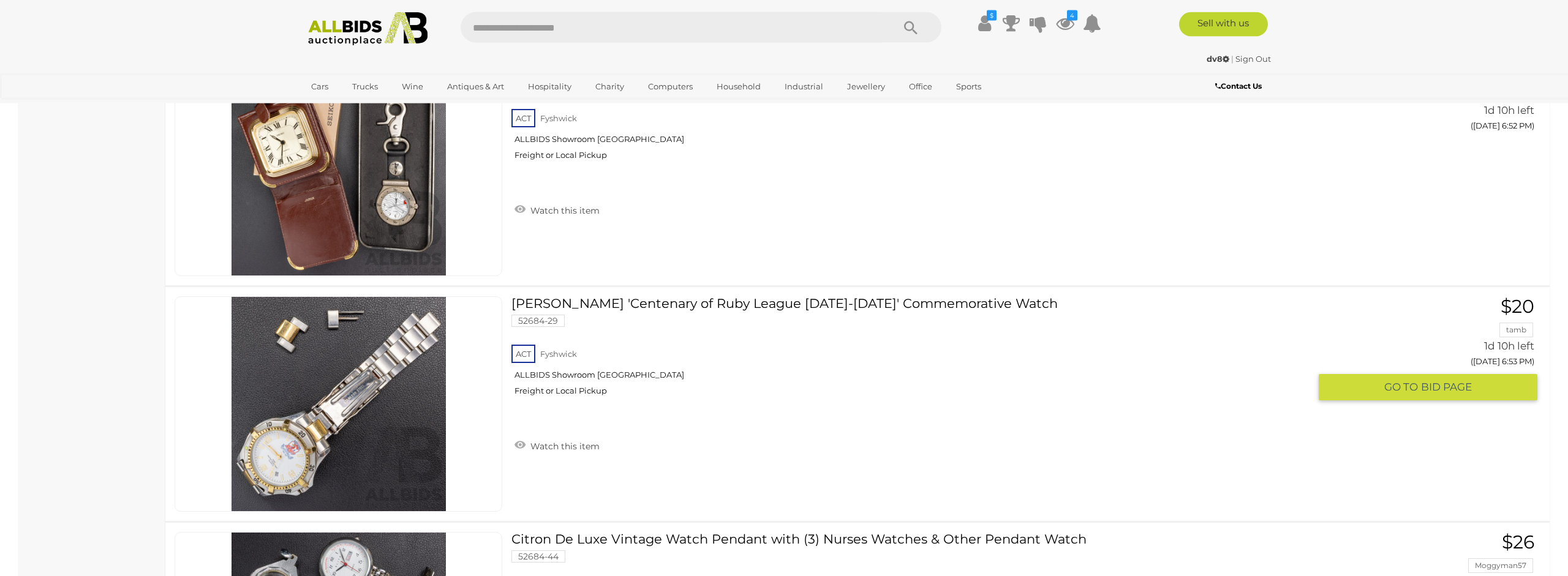
scroll to position [5183, 0]
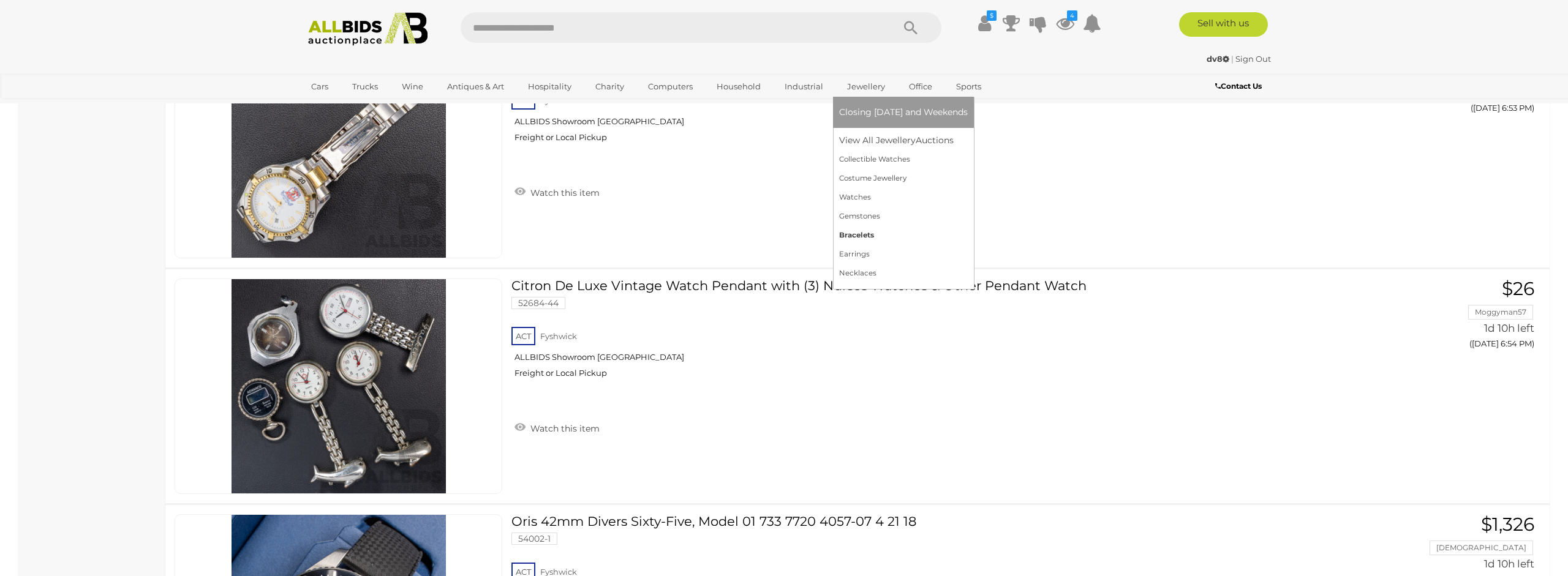
click at [863, 235] on link "Bracelets" at bounding box center [904, 235] width 129 height 19
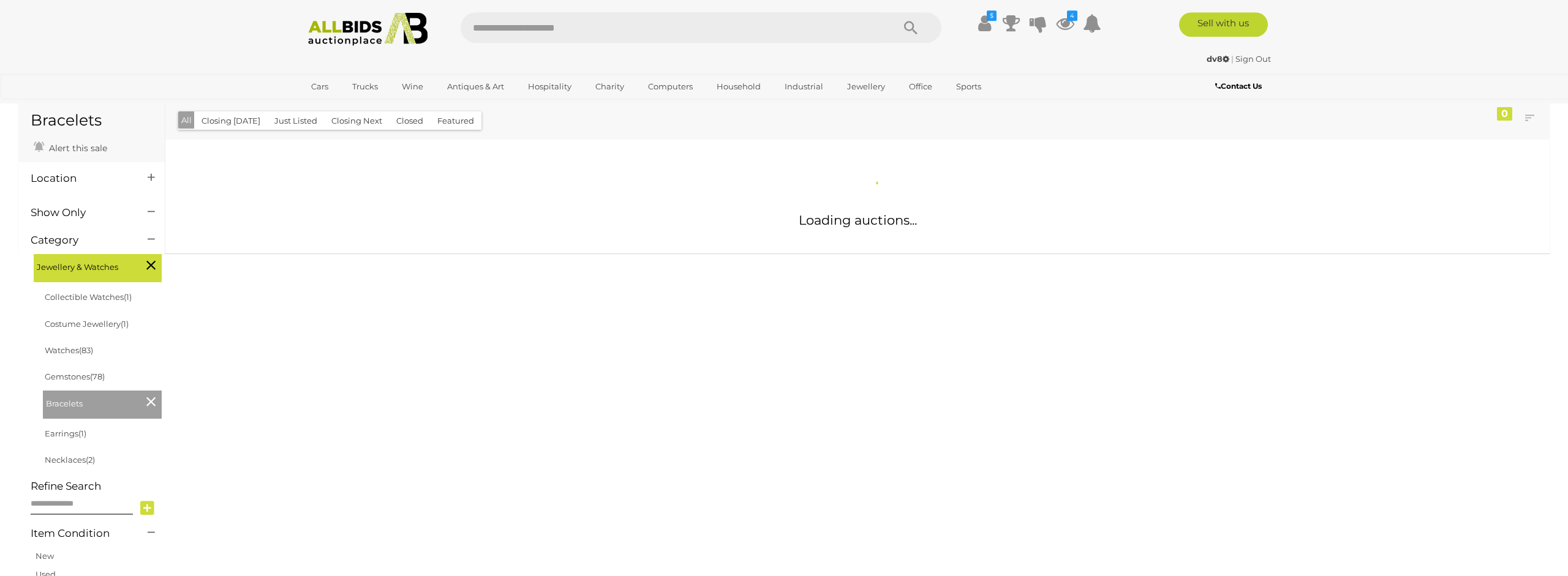
scroll to position [62, 0]
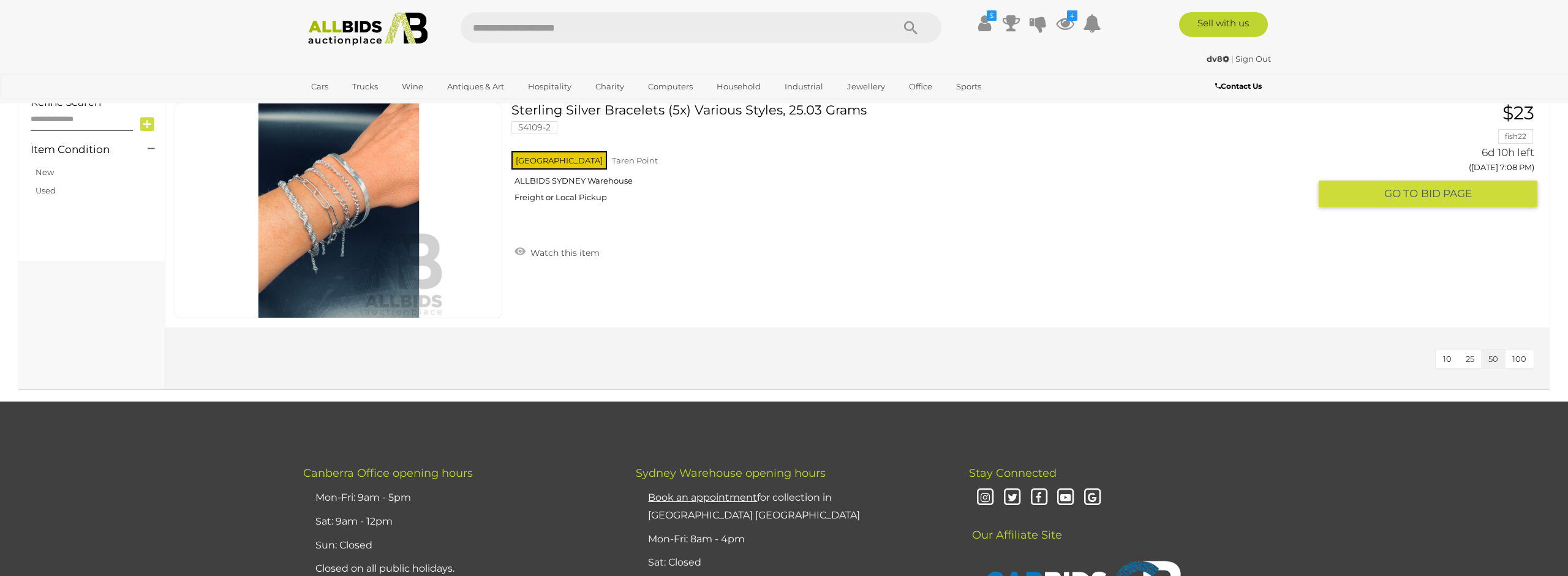
scroll to position [312, 0]
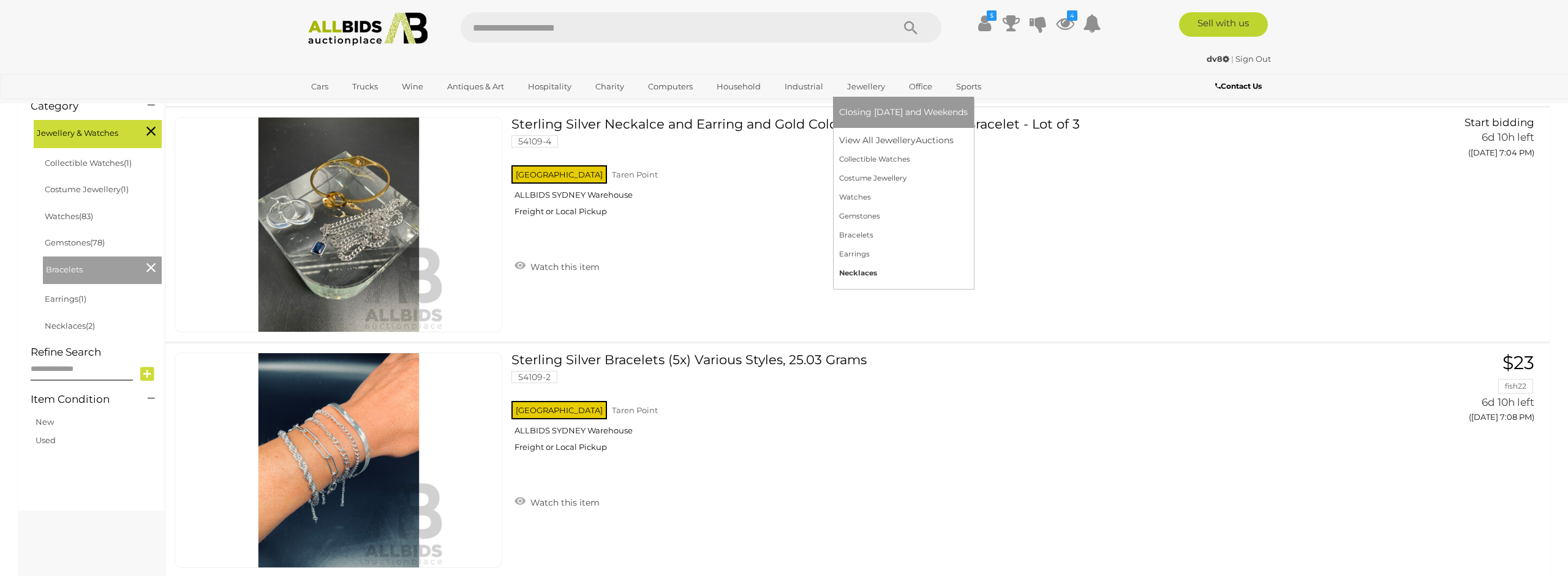
click at [857, 273] on link "Necklaces" at bounding box center [904, 273] width 129 height 19
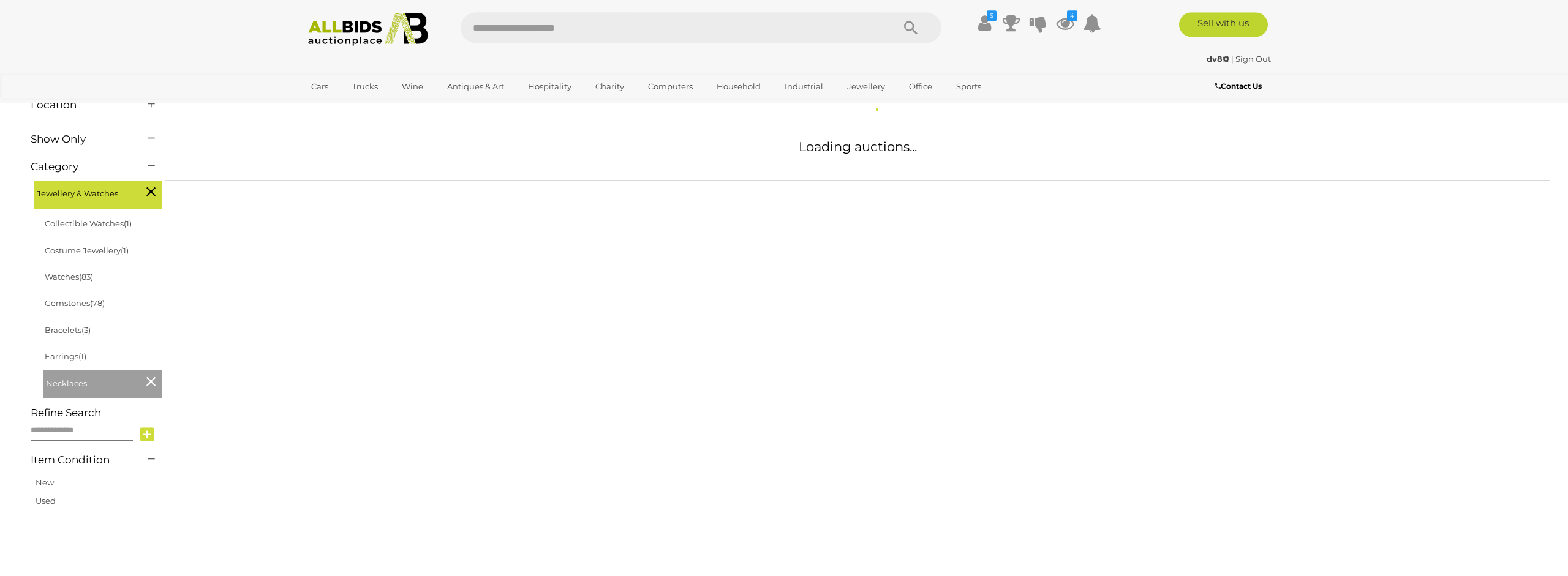
scroll to position [125, 0]
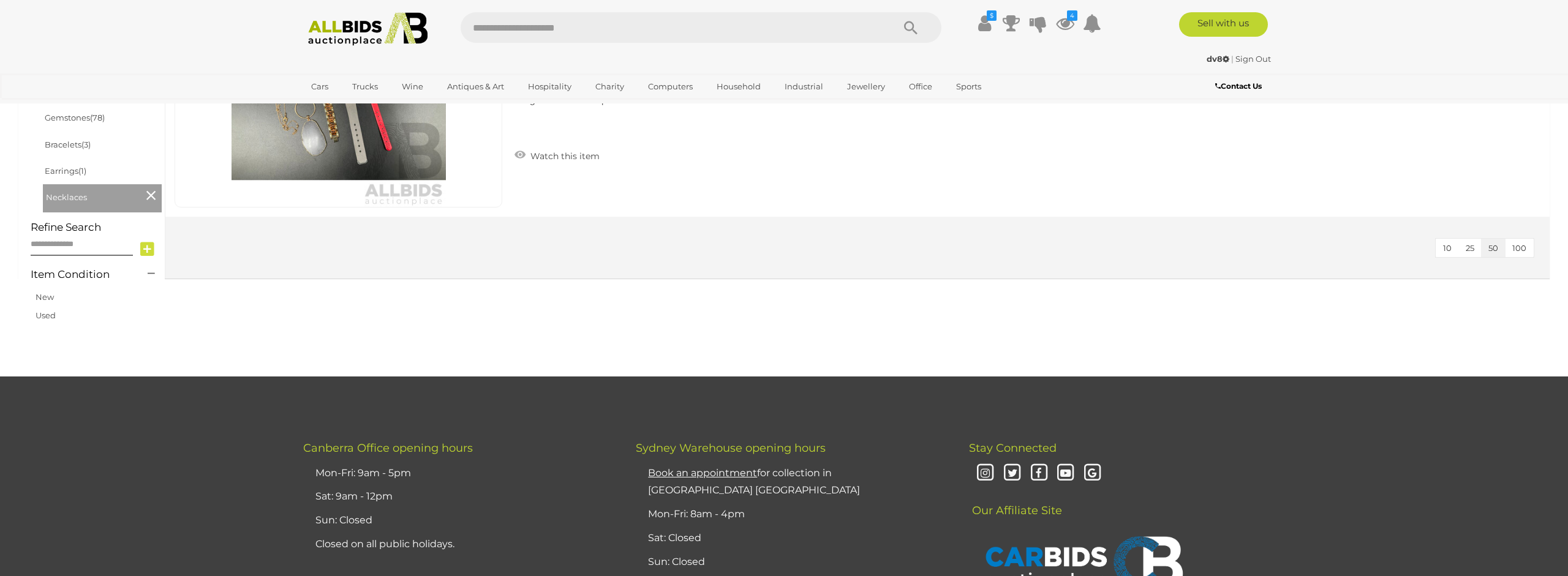
scroll to position [188, 0]
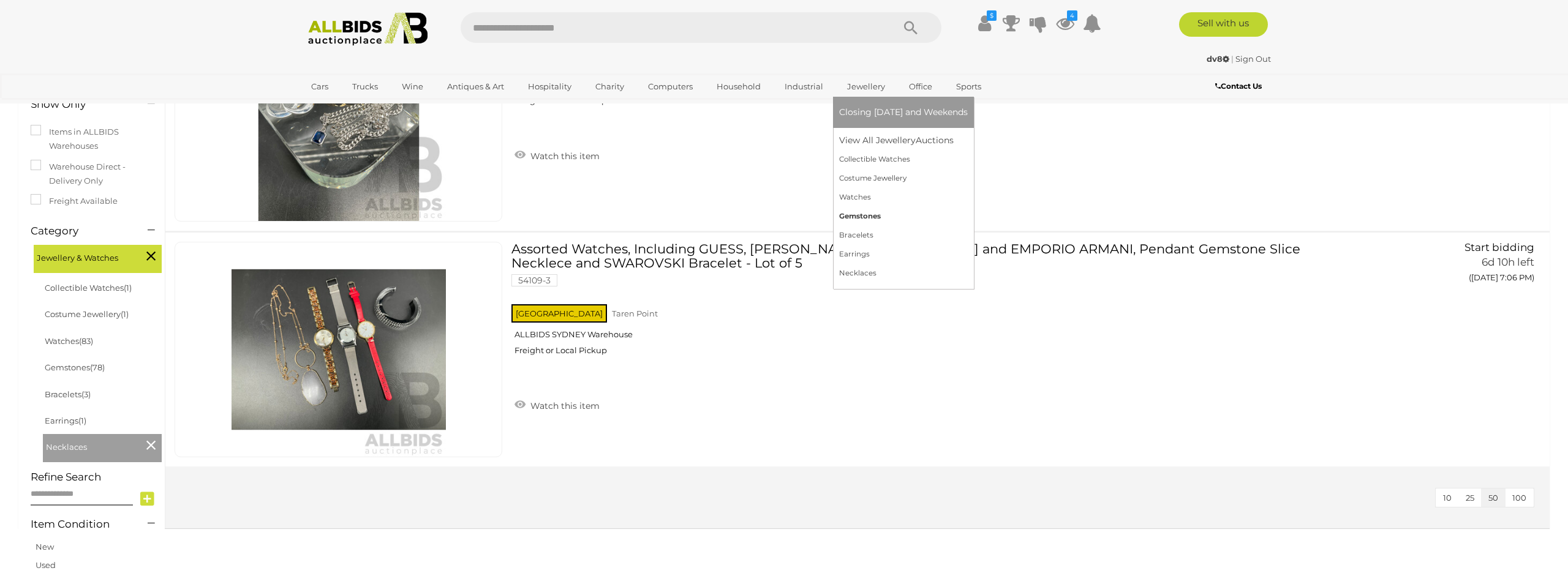
click at [866, 217] on link "Gemstones" at bounding box center [904, 216] width 129 height 19
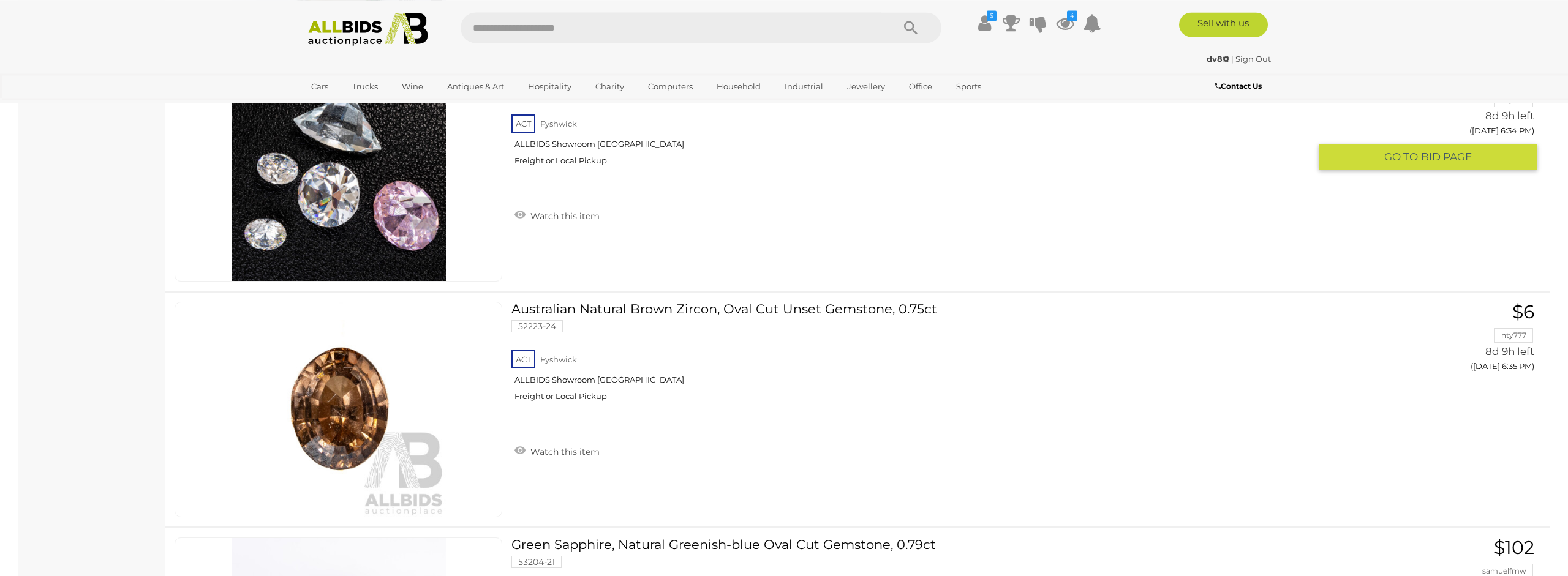
scroll to position [1311, 0]
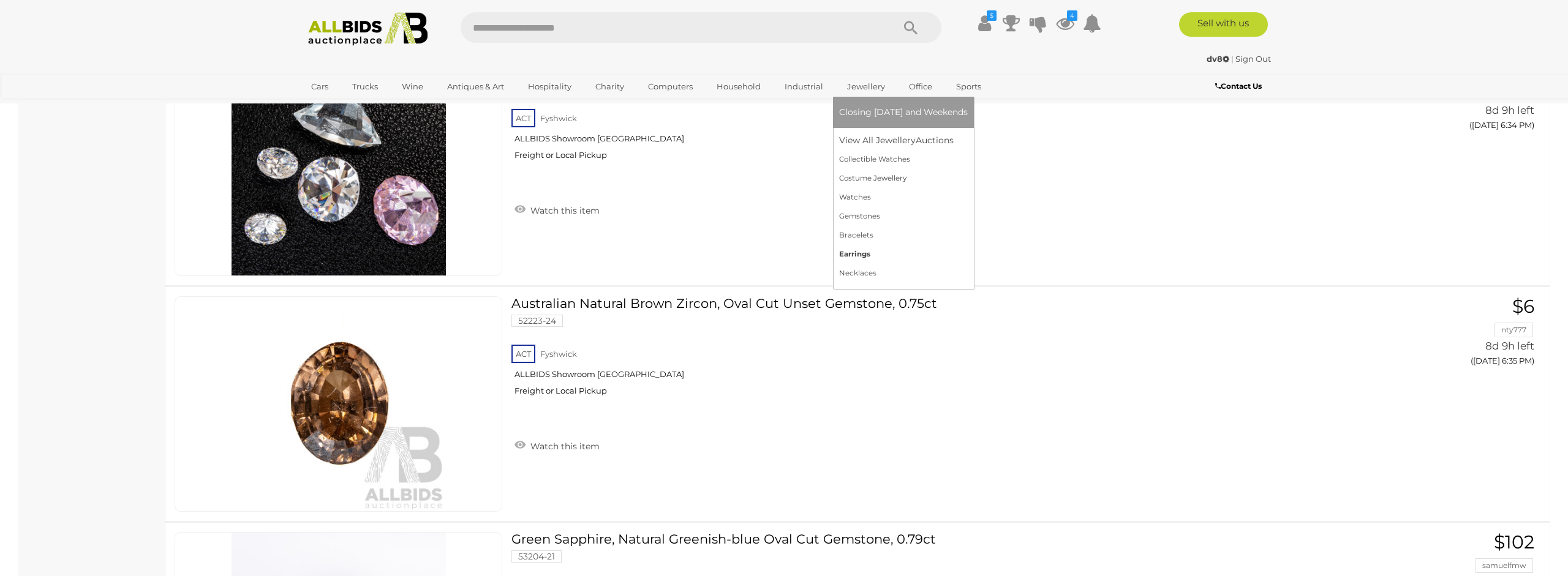
click at [864, 251] on link "Earrings" at bounding box center [904, 254] width 129 height 19
